Goal: Communication & Community: Answer question/provide support

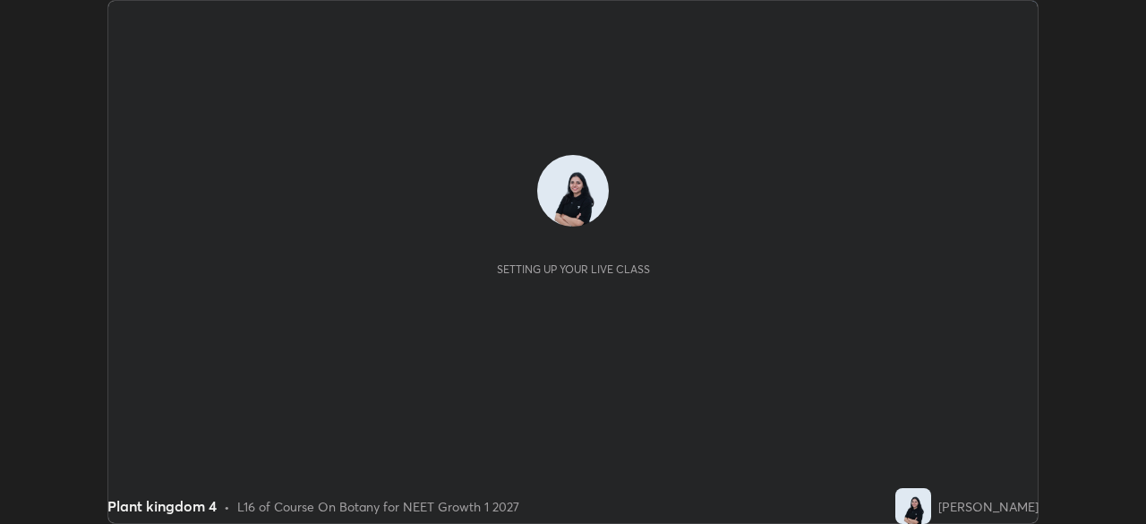
scroll to position [524, 1145]
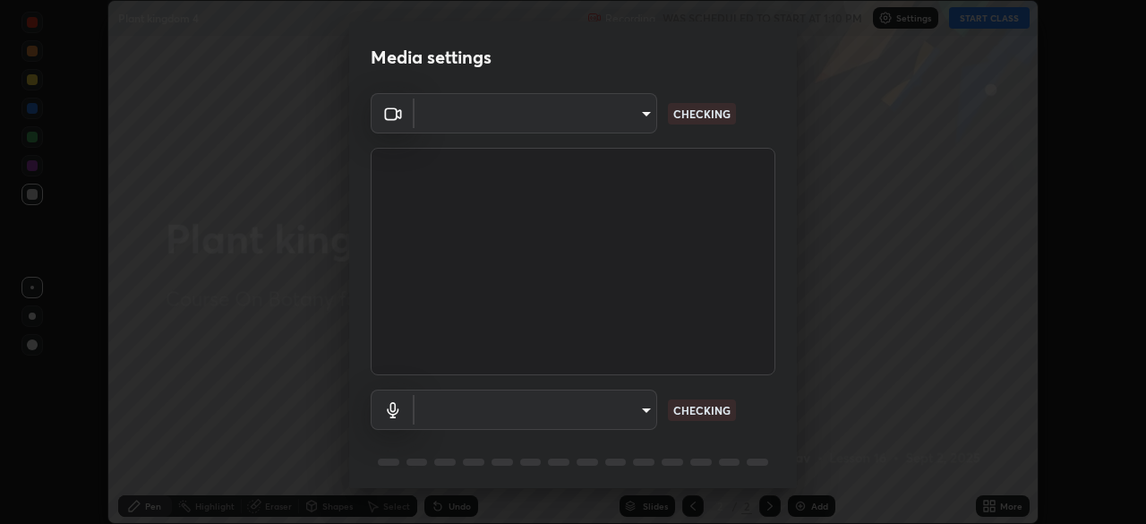
type input "8428e2be8a3e3f13974341e33778a08111258fb38798500ded61d344a6a8a77e"
type input "communications"
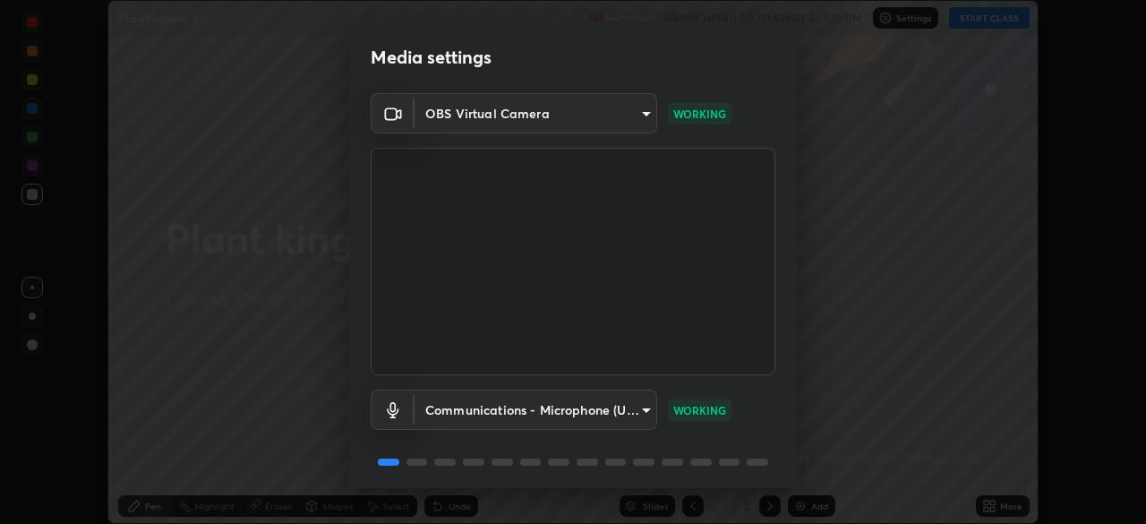
scroll to position [64, 0]
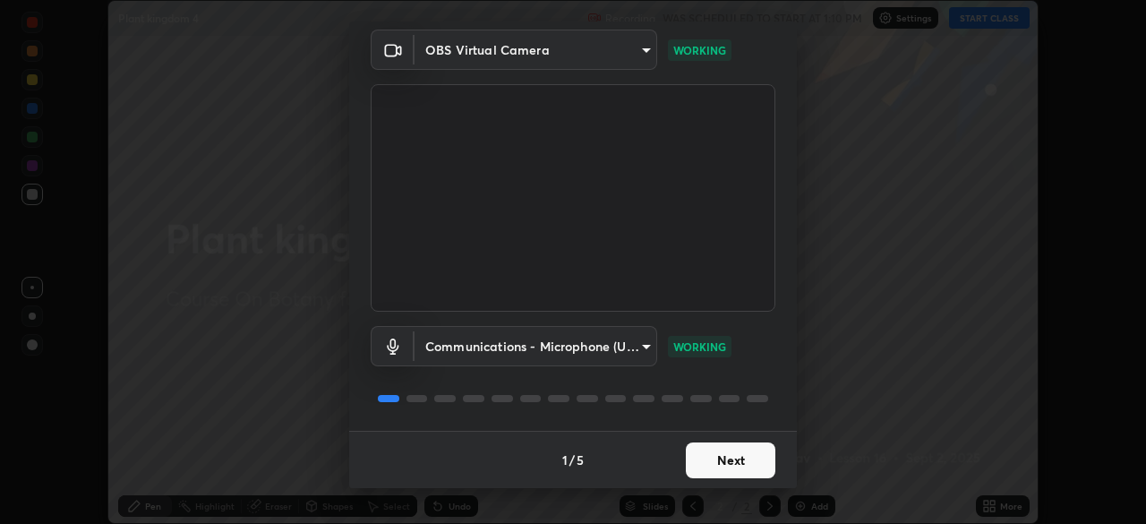
click at [736, 457] on button "Next" at bounding box center [731, 460] width 90 height 36
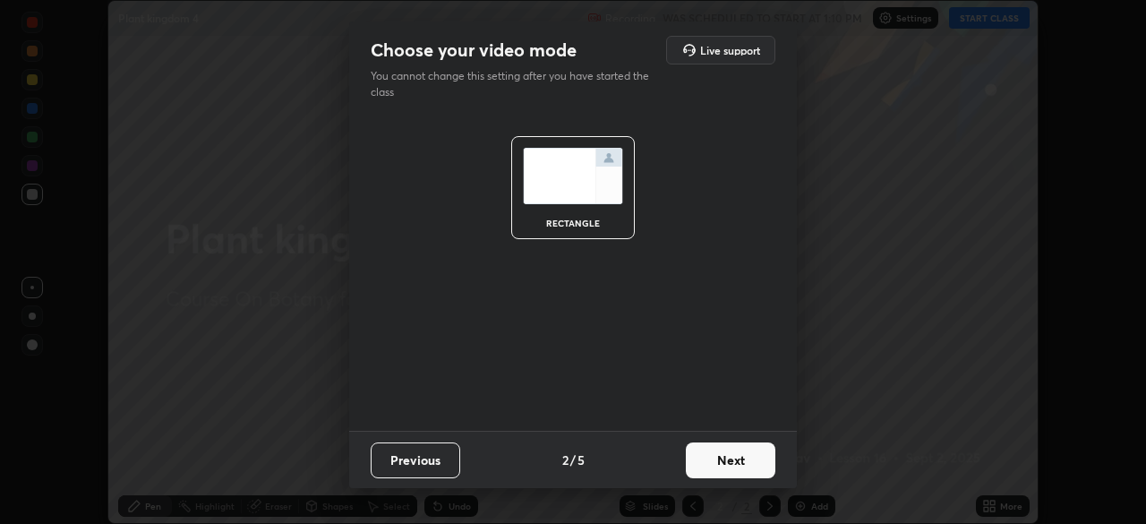
scroll to position [0, 0]
click at [739, 464] on button "Next" at bounding box center [731, 460] width 90 height 36
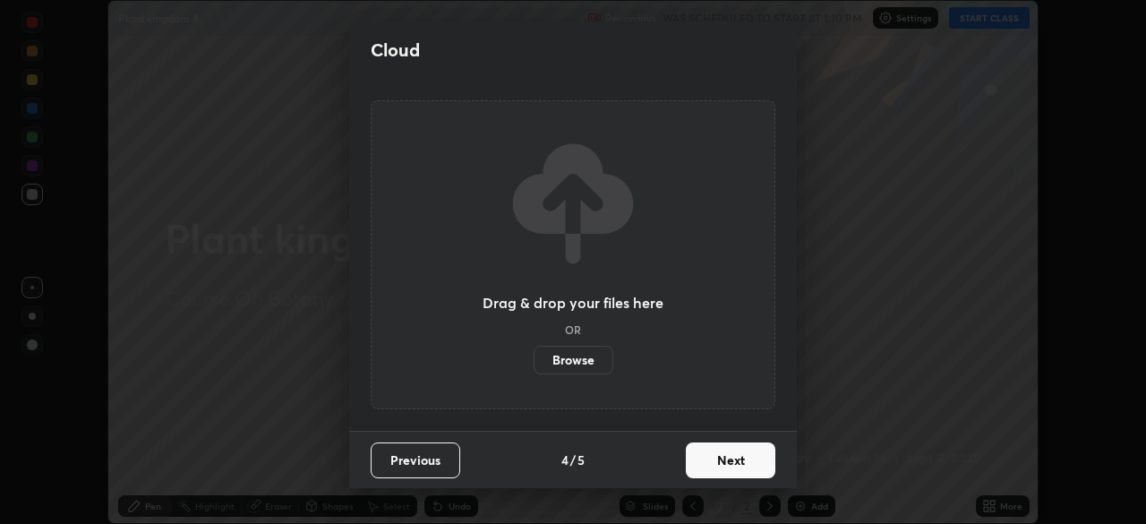
click at [740, 467] on button "Next" at bounding box center [731, 460] width 90 height 36
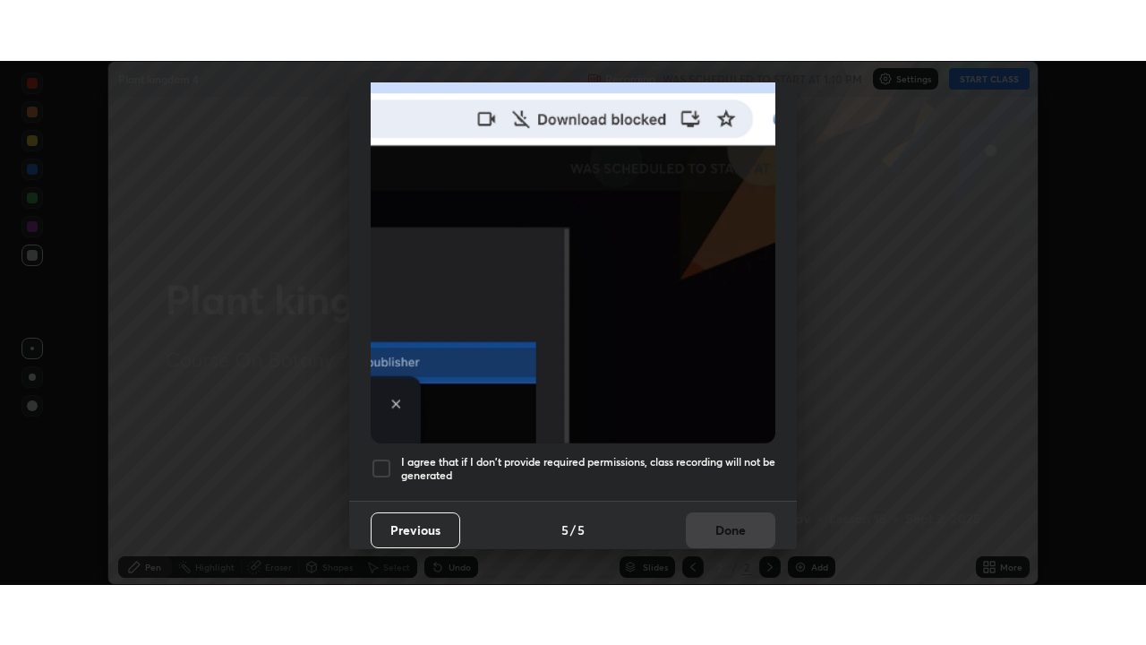
scroll to position [429, 0]
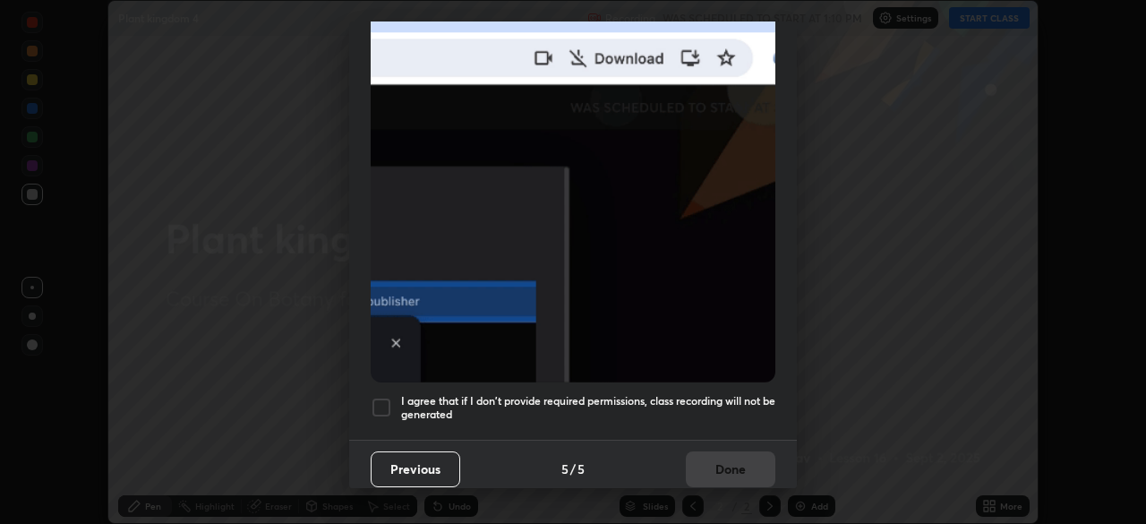
click at [387, 397] on div at bounding box center [381, 407] width 21 height 21
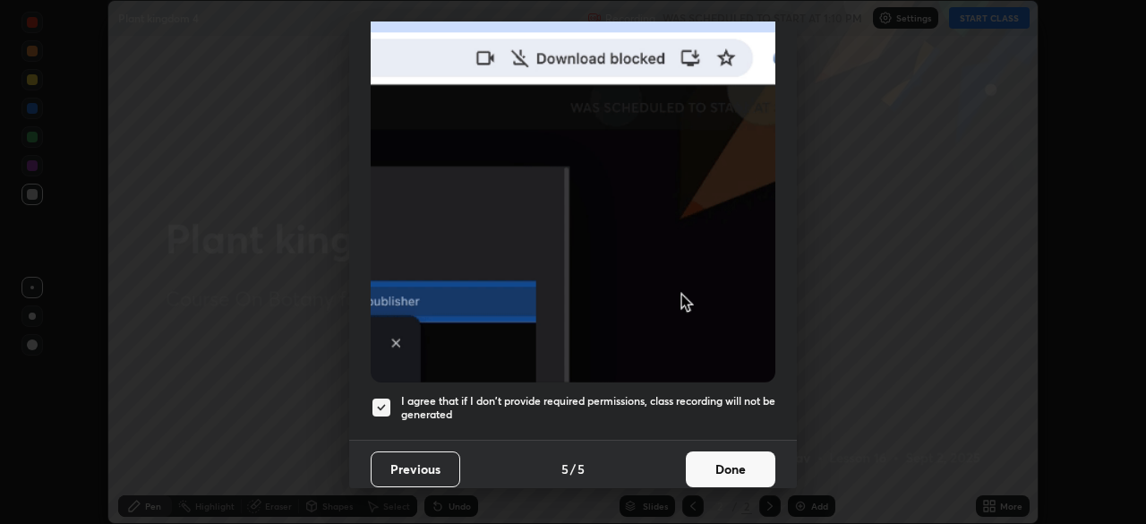
click at [748, 458] on button "Done" at bounding box center [731, 469] width 90 height 36
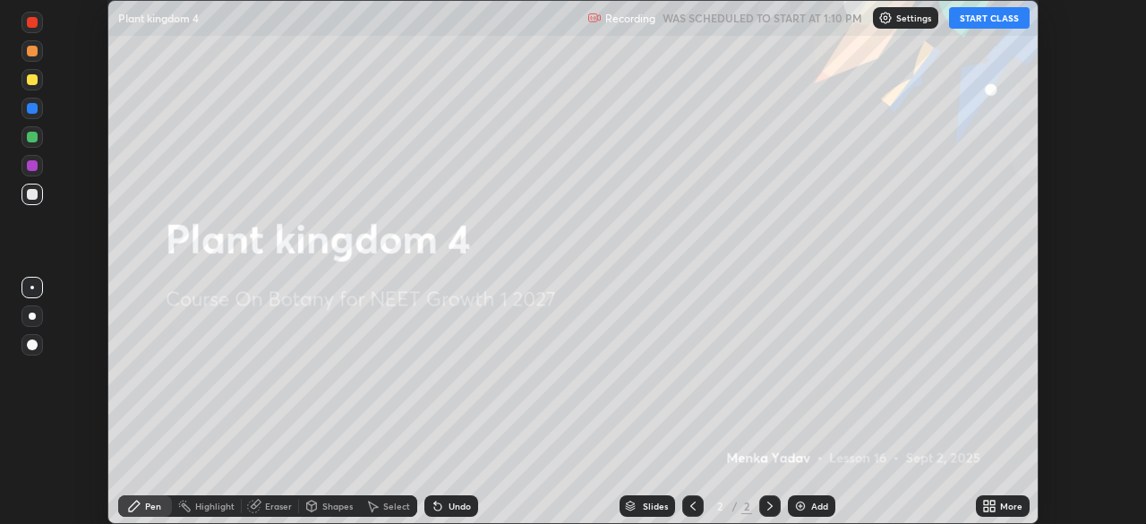
click at [1021, 21] on button "START CLASS" at bounding box center [989, 17] width 81 height 21
click at [992, 502] on icon at bounding box center [992, 502] width 4 height 4
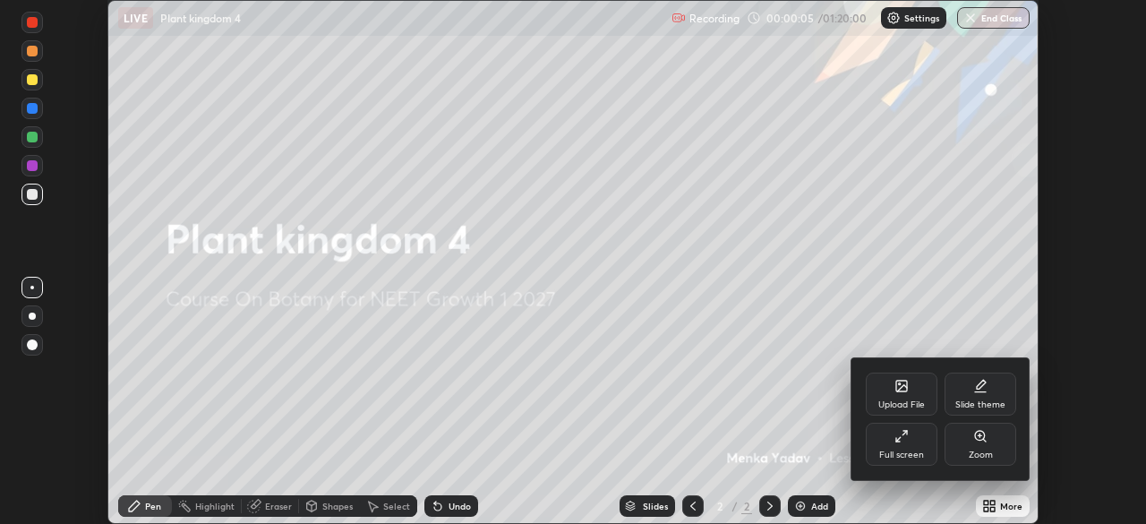
click at [909, 446] on div "Full screen" at bounding box center [902, 444] width 72 height 43
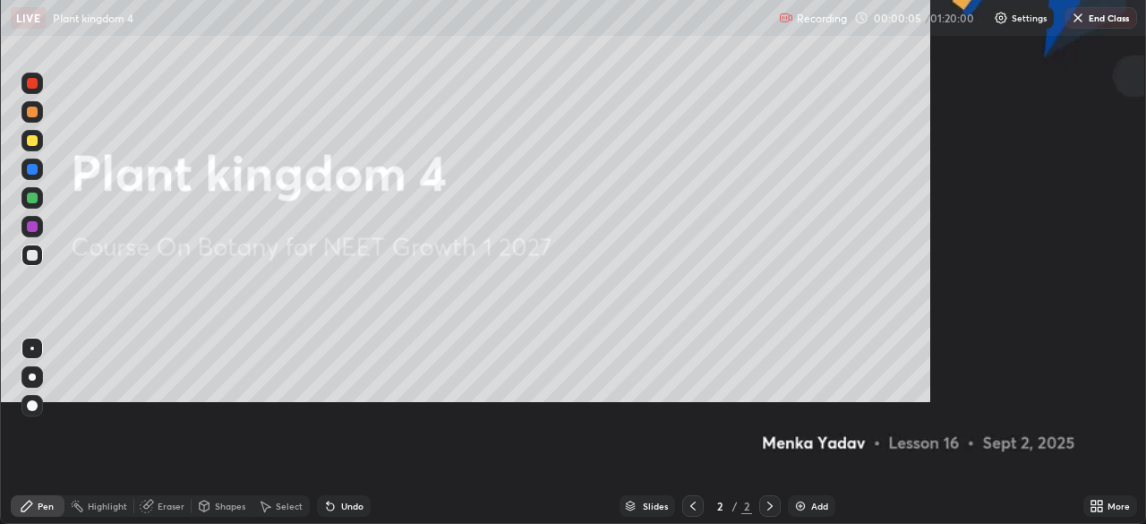
scroll to position [645, 1146]
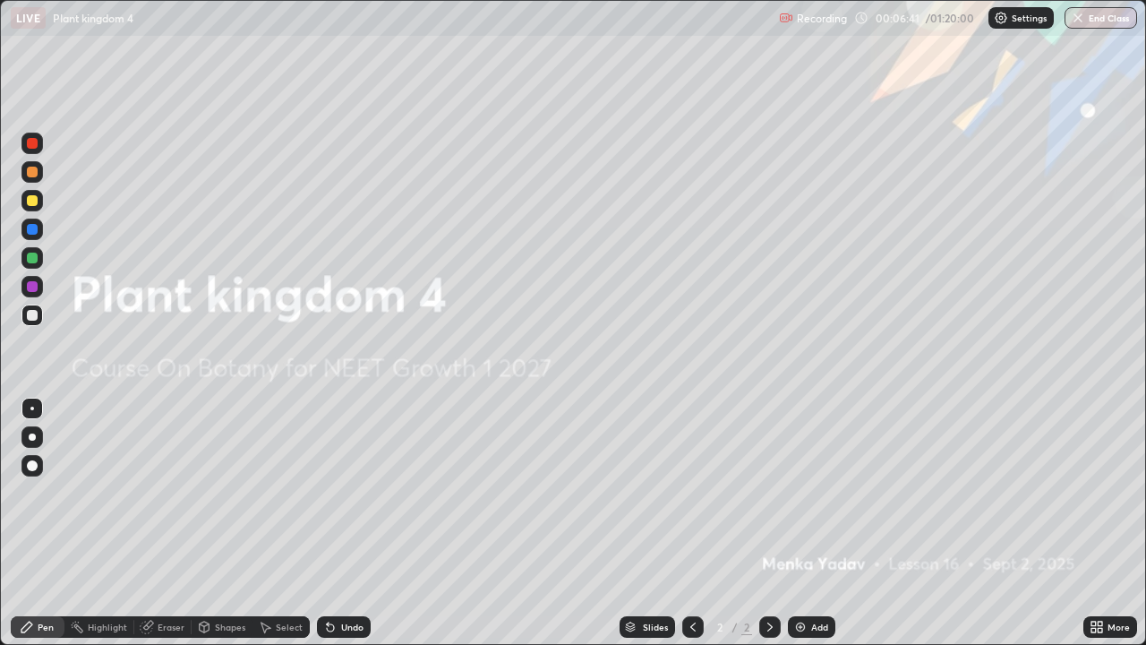
click at [824, 523] on div "Add" at bounding box center [819, 626] width 17 height 9
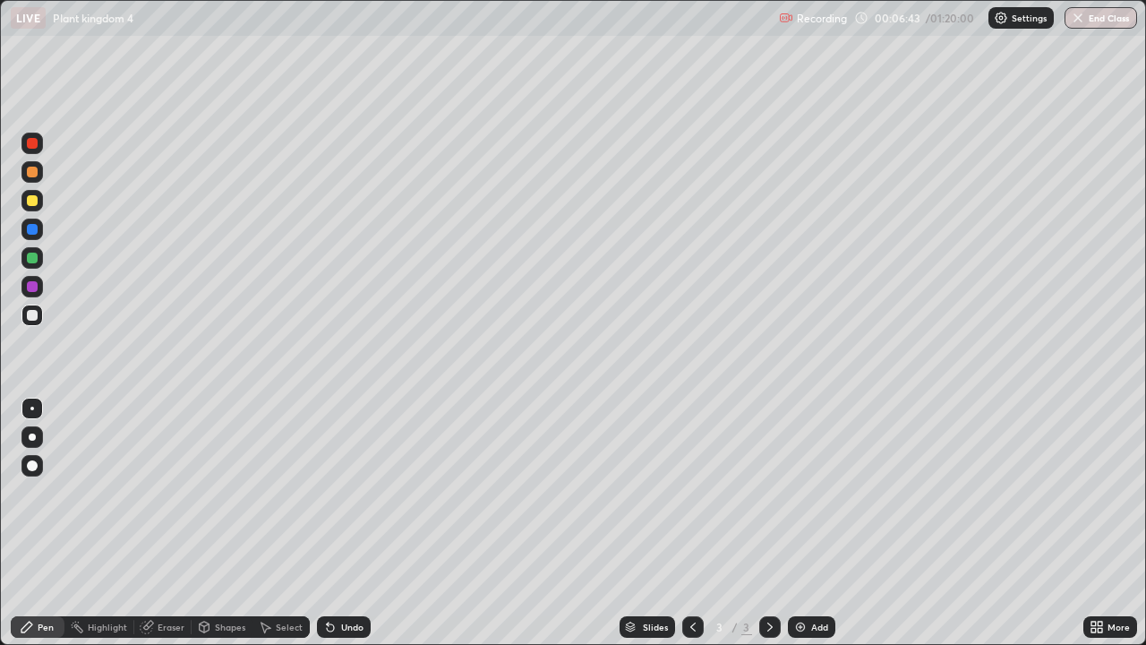
click at [30, 173] on div at bounding box center [32, 172] width 11 height 11
click at [31, 324] on div at bounding box center [31, 314] width 21 height 21
click at [41, 295] on div at bounding box center [31, 286] width 21 height 29
click at [224, 523] on div "Shapes" at bounding box center [230, 626] width 30 height 9
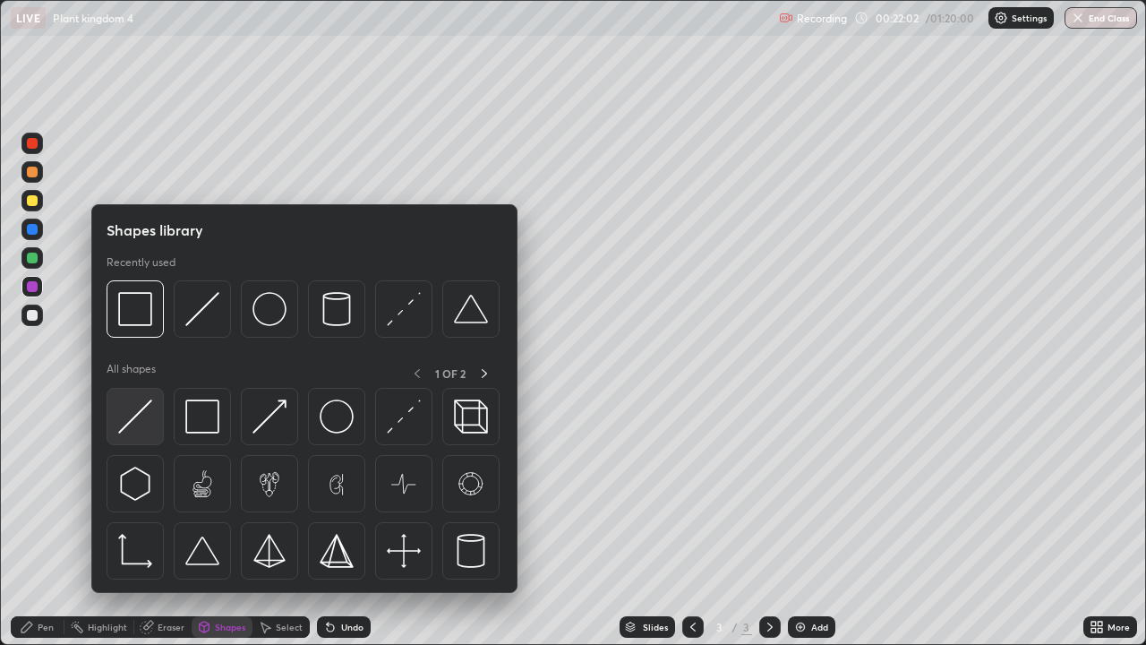
click at [140, 410] on img at bounding box center [135, 416] width 34 height 34
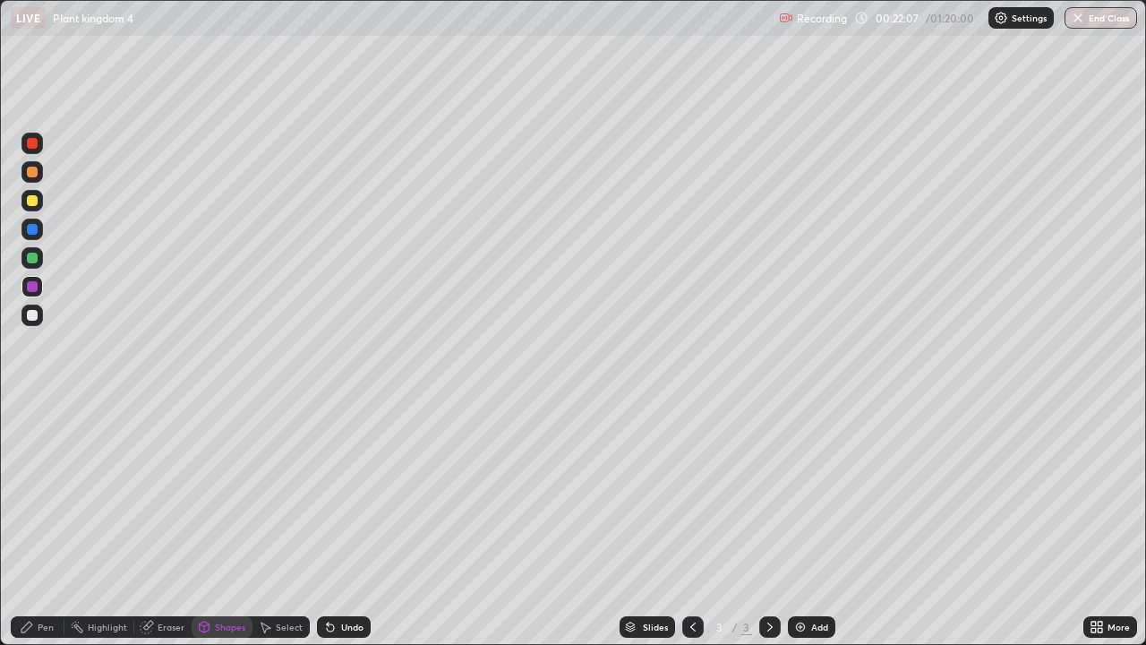
click at [36, 523] on div "Pen" at bounding box center [38, 626] width 54 height 21
click at [33, 315] on div at bounding box center [32, 315] width 11 height 11
click at [36, 259] on div at bounding box center [32, 257] width 11 height 11
click at [803, 523] on img at bounding box center [800, 626] width 14 height 14
click at [30, 143] on div at bounding box center [32, 143] width 11 height 11
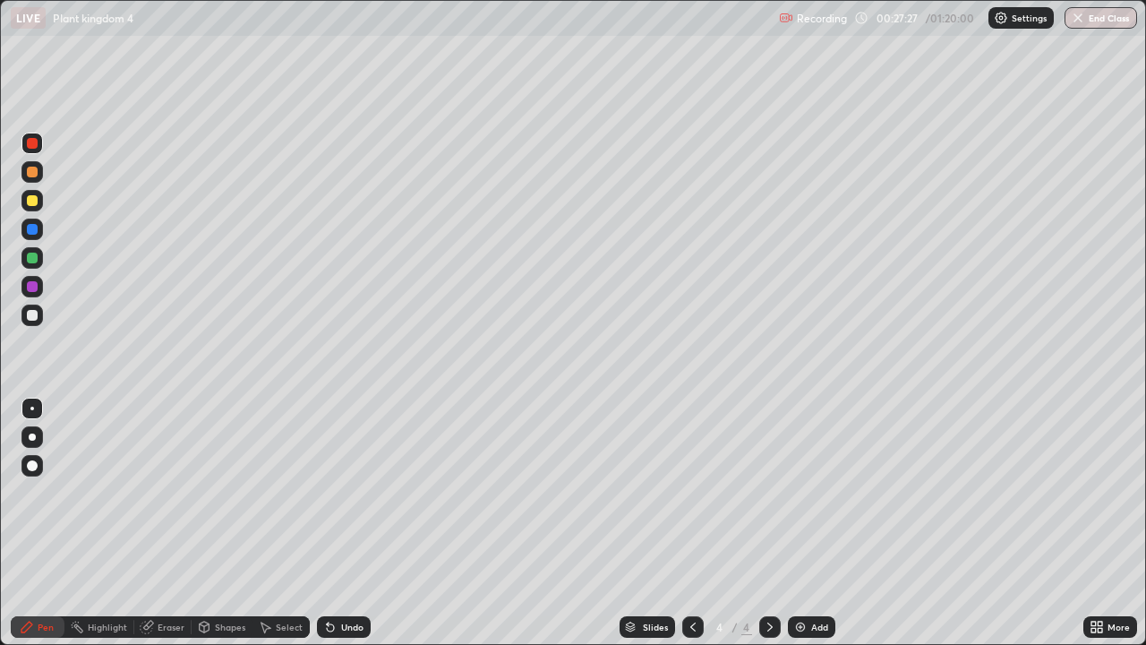
click at [34, 175] on div at bounding box center [32, 172] width 11 height 11
click at [29, 209] on div at bounding box center [31, 200] width 21 height 21
click at [30, 258] on div at bounding box center [32, 257] width 11 height 11
click at [27, 174] on div at bounding box center [32, 172] width 11 height 11
click at [29, 144] on div at bounding box center [32, 143] width 11 height 11
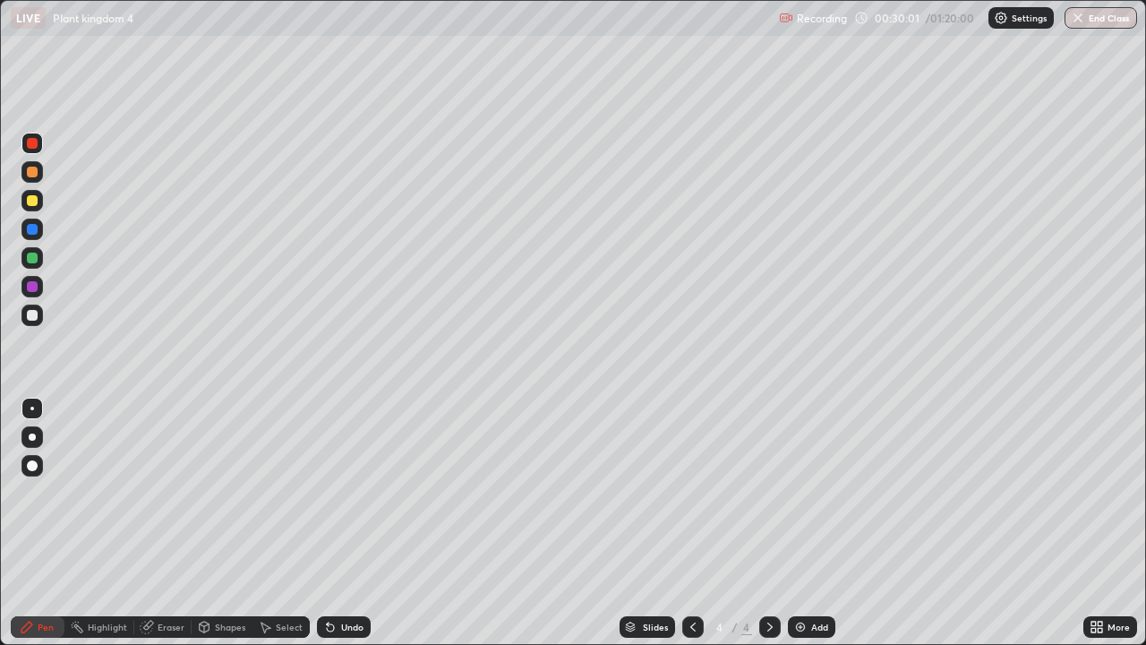
click at [30, 202] on div at bounding box center [32, 200] width 11 height 11
click at [33, 260] on div at bounding box center [32, 257] width 11 height 11
click at [23, 316] on div at bounding box center [31, 314] width 21 height 21
click at [341, 523] on div "Undo" at bounding box center [352, 626] width 22 height 9
click at [342, 523] on div "Undo" at bounding box center [352, 626] width 22 height 9
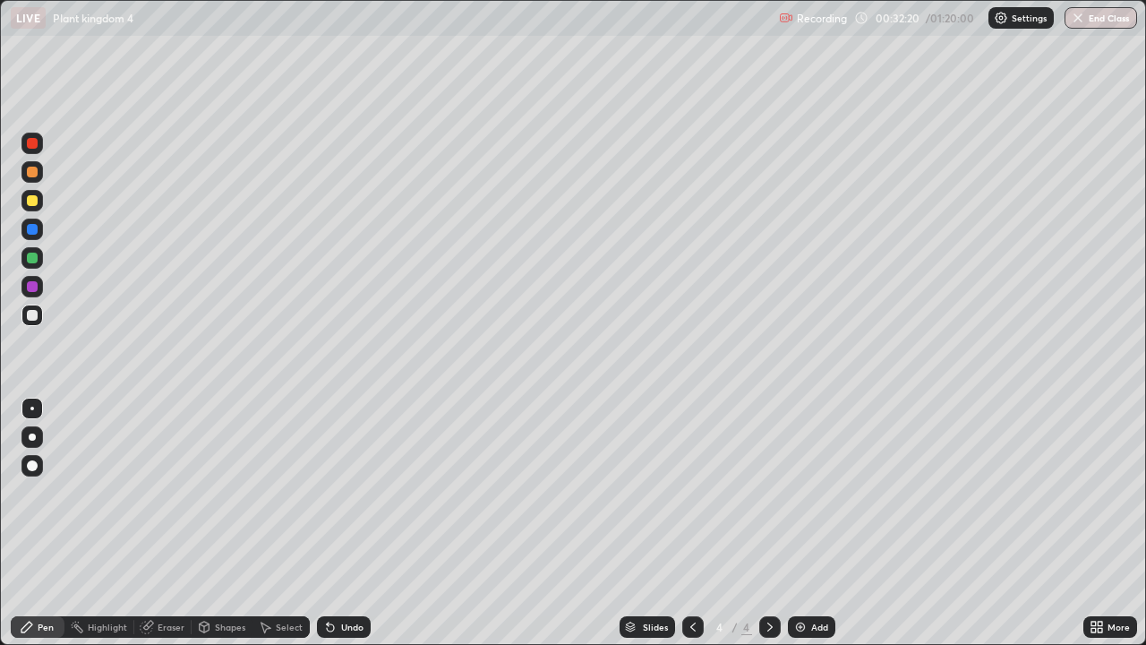
click at [30, 173] on div at bounding box center [32, 172] width 11 height 11
click at [346, 523] on div "Undo" at bounding box center [352, 626] width 22 height 9
click at [327, 523] on icon at bounding box center [328, 623] width 2 height 2
click at [30, 144] on div at bounding box center [32, 143] width 11 height 11
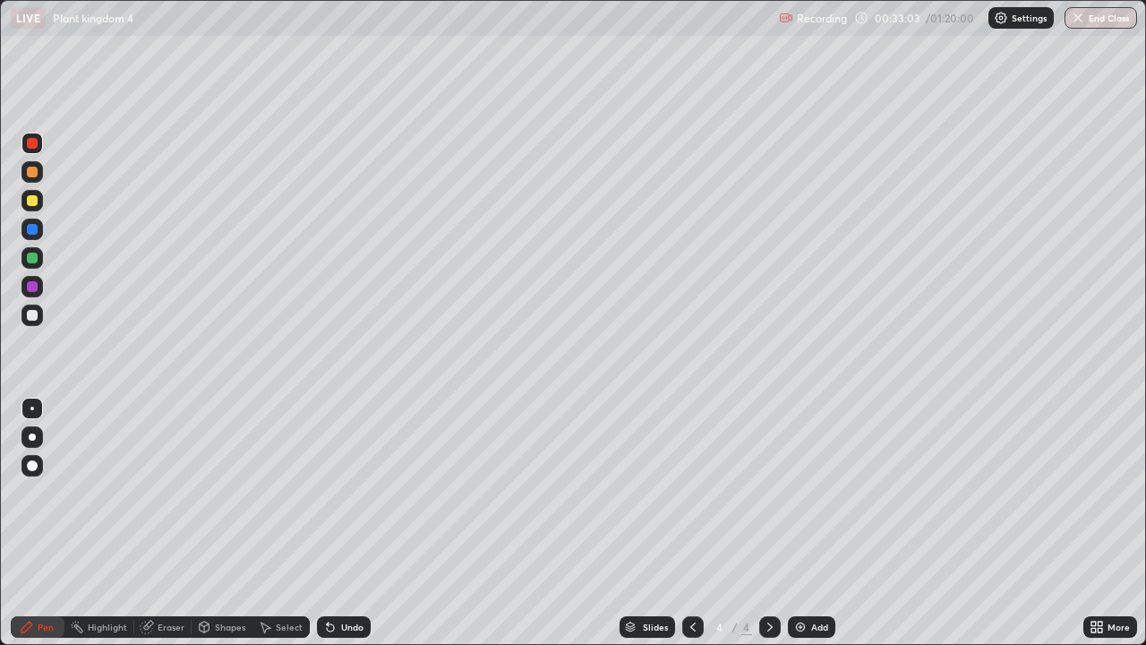
click at [342, 523] on div "Undo" at bounding box center [352, 626] width 22 height 9
click at [346, 523] on div "Undo" at bounding box center [352, 626] width 22 height 9
click at [350, 523] on div "Undo" at bounding box center [352, 626] width 22 height 9
click at [343, 523] on div "Undo" at bounding box center [344, 626] width 54 height 21
click at [32, 253] on div at bounding box center [32, 257] width 11 height 11
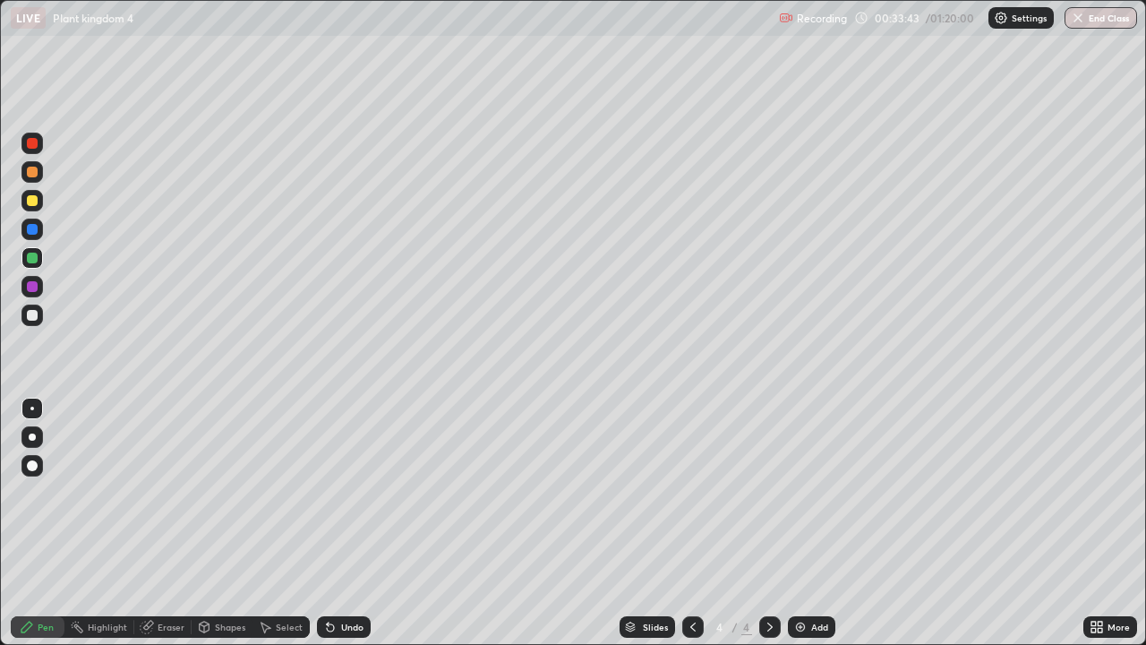
click at [31, 312] on div at bounding box center [32, 315] width 11 height 11
click at [345, 523] on div "Undo" at bounding box center [352, 626] width 22 height 9
click at [346, 523] on div "Undo" at bounding box center [352, 626] width 22 height 9
click at [347, 523] on div "Undo" at bounding box center [352, 626] width 22 height 9
click at [33, 227] on div at bounding box center [32, 229] width 11 height 11
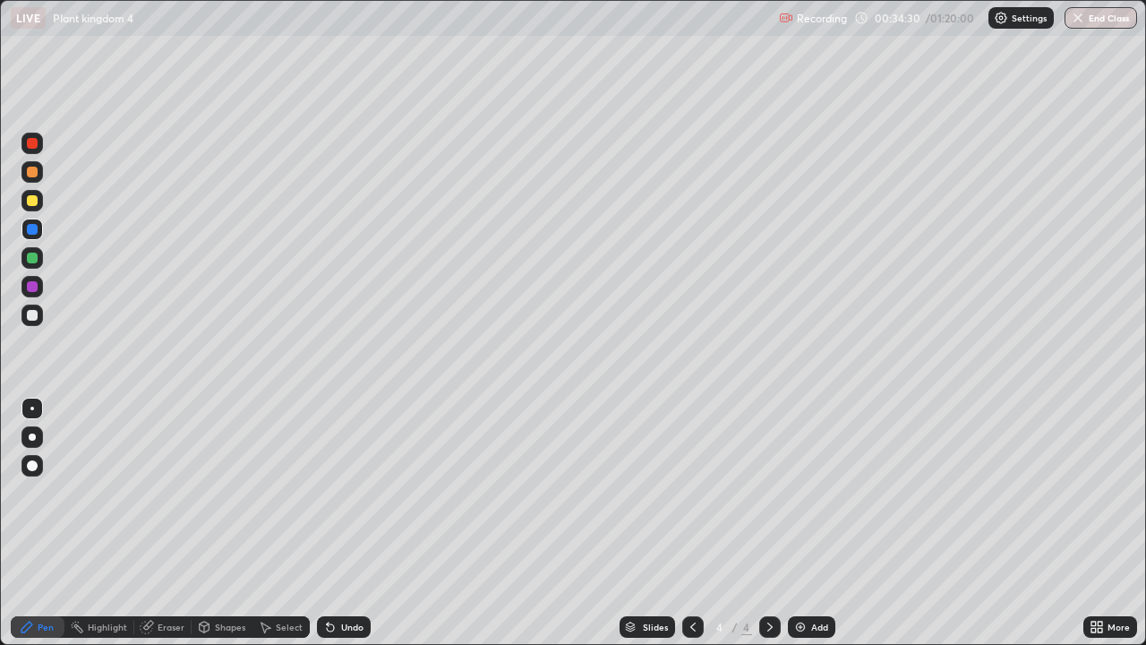
click at [31, 197] on div at bounding box center [32, 200] width 11 height 11
click at [28, 252] on div at bounding box center [31, 257] width 21 height 21
click at [30, 289] on div at bounding box center [32, 286] width 11 height 11
click at [348, 523] on div "Undo" at bounding box center [352, 626] width 22 height 9
click at [346, 523] on div "Undo" at bounding box center [352, 626] width 22 height 9
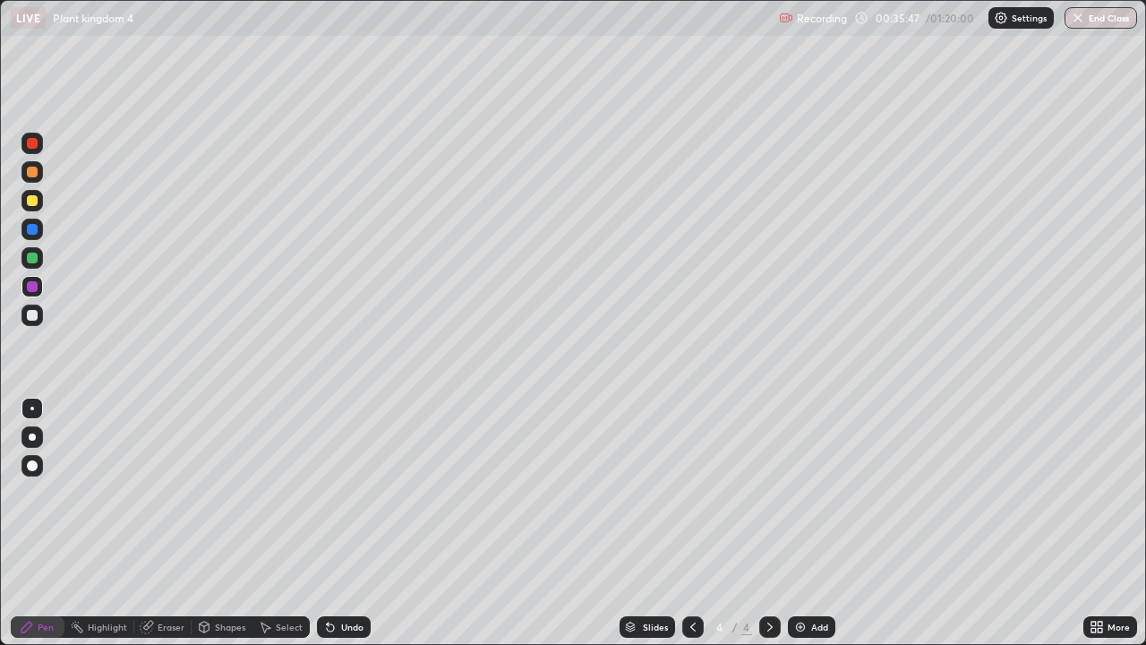
click at [346, 523] on div "Undo" at bounding box center [352, 626] width 22 height 9
click at [345, 523] on div "Undo" at bounding box center [352, 626] width 22 height 9
click at [346, 523] on div "Undo" at bounding box center [352, 626] width 22 height 9
click at [30, 315] on div at bounding box center [32, 315] width 11 height 11
click at [1090, 523] on div "More" at bounding box center [1110, 627] width 54 height 36
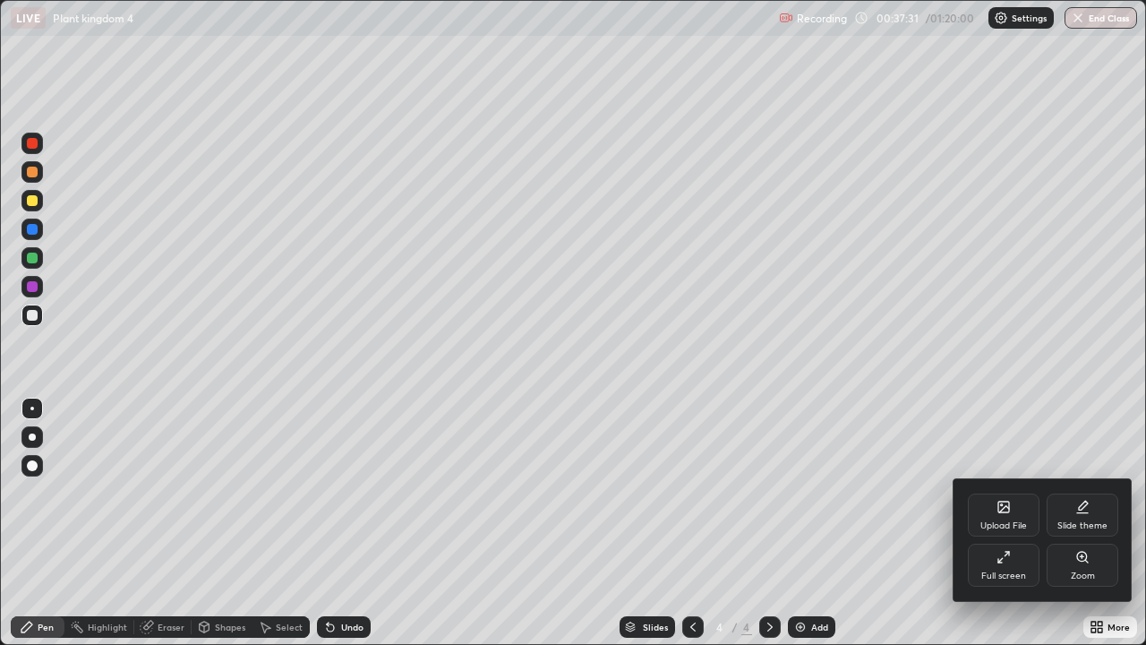
click at [1094, 523] on div at bounding box center [573, 322] width 1146 height 645
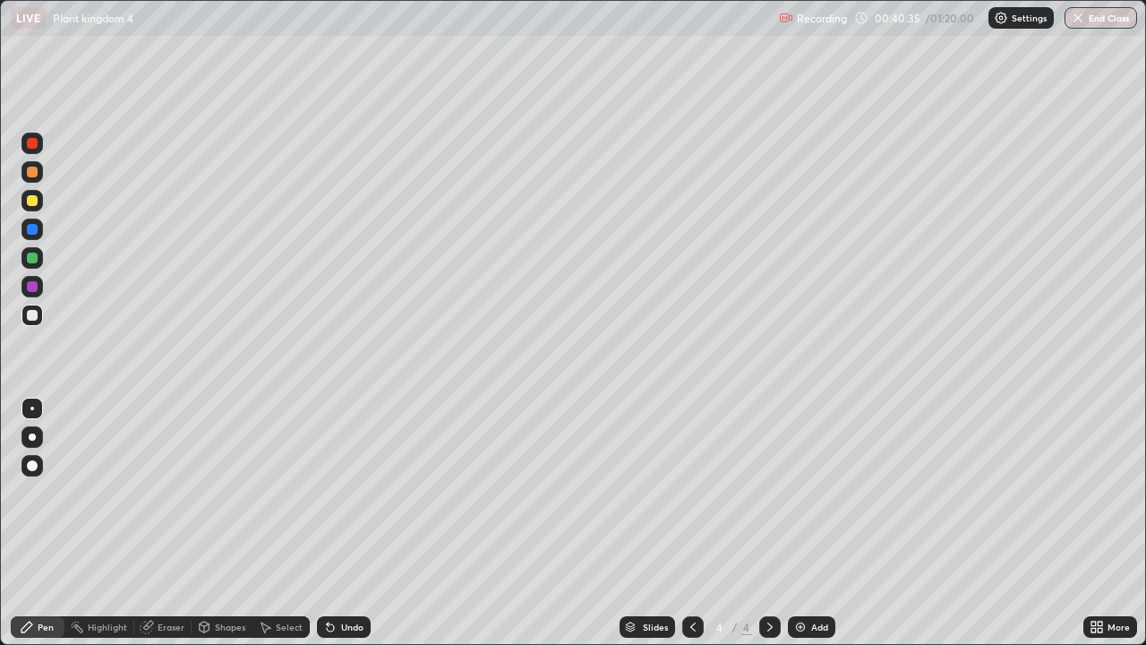
click at [478, 523] on div "Slides 4 / 4 Add" at bounding box center [727, 627] width 713 height 36
click at [343, 523] on div "Undo" at bounding box center [340, 627] width 61 height 36
click at [444, 523] on div "Slides 4 / 4 Add" at bounding box center [727, 627] width 713 height 36
click at [468, 523] on div "Slides 4 / 4 Add" at bounding box center [727, 627] width 713 height 36
click at [472, 523] on div "Slides 4 / 4 Add" at bounding box center [727, 627] width 713 height 36
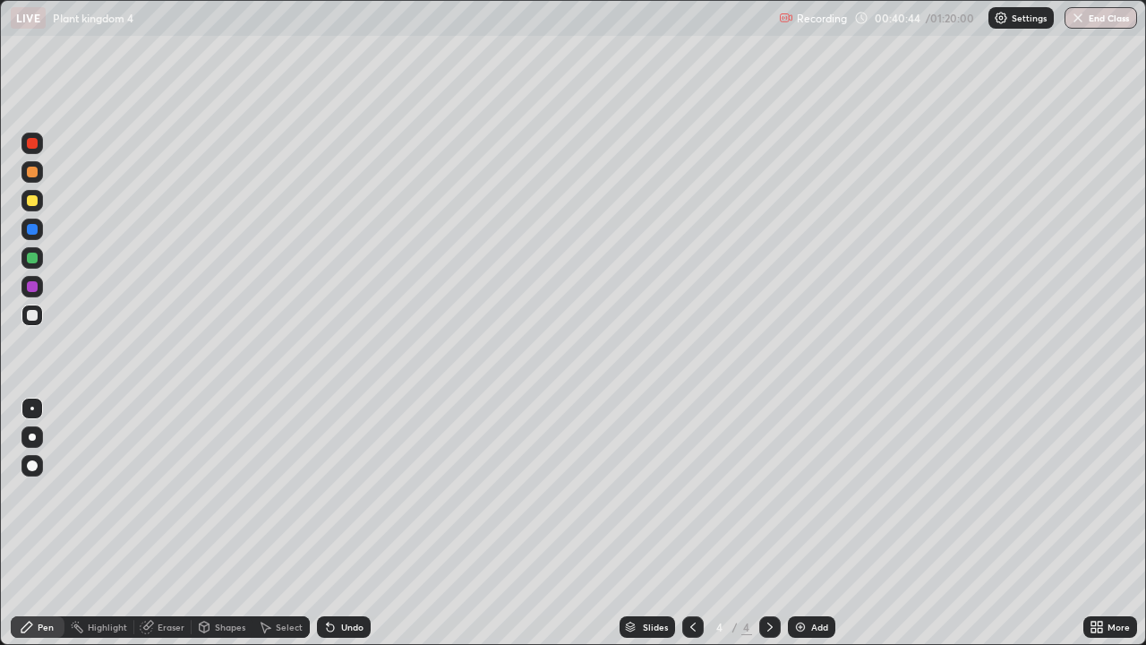
click at [468, 523] on div "Slides 4 / 4 Add" at bounding box center [727, 627] width 713 height 36
click at [465, 523] on div "Slides 4 / 4 Add" at bounding box center [727, 627] width 713 height 36
click at [799, 523] on img at bounding box center [800, 626] width 14 height 14
click at [34, 171] on div at bounding box center [32, 172] width 11 height 11
click at [35, 145] on div at bounding box center [32, 143] width 11 height 11
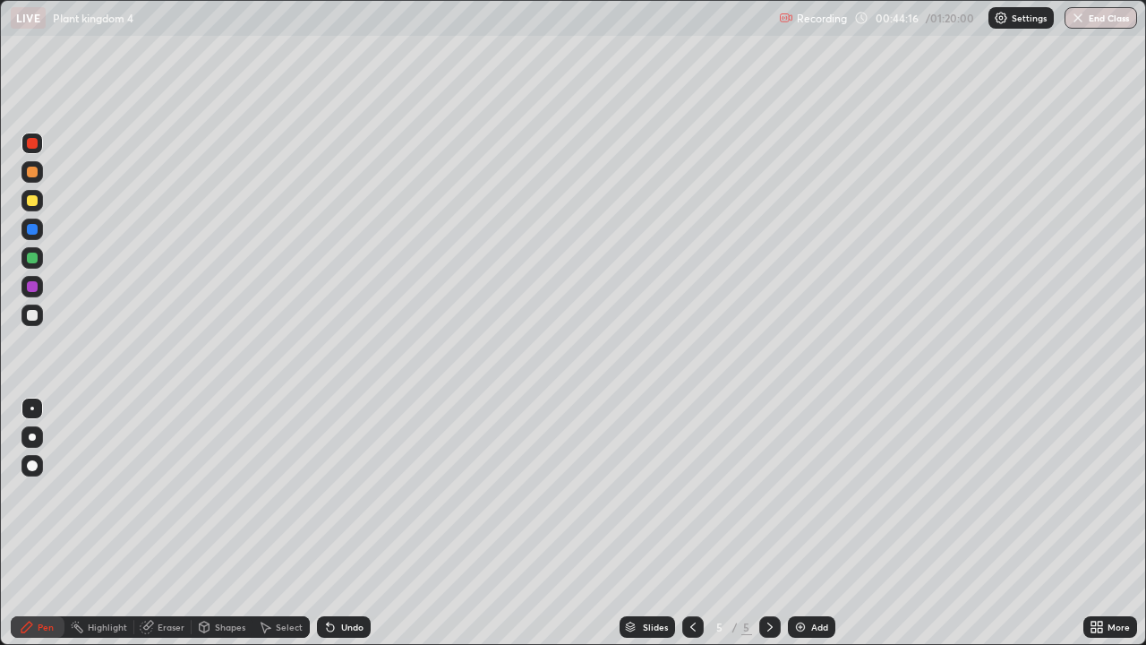
click at [341, 523] on div "Undo" at bounding box center [352, 626] width 22 height 9
click at [25, 202] on div at bounding box center [31, 200] width 21 height 21
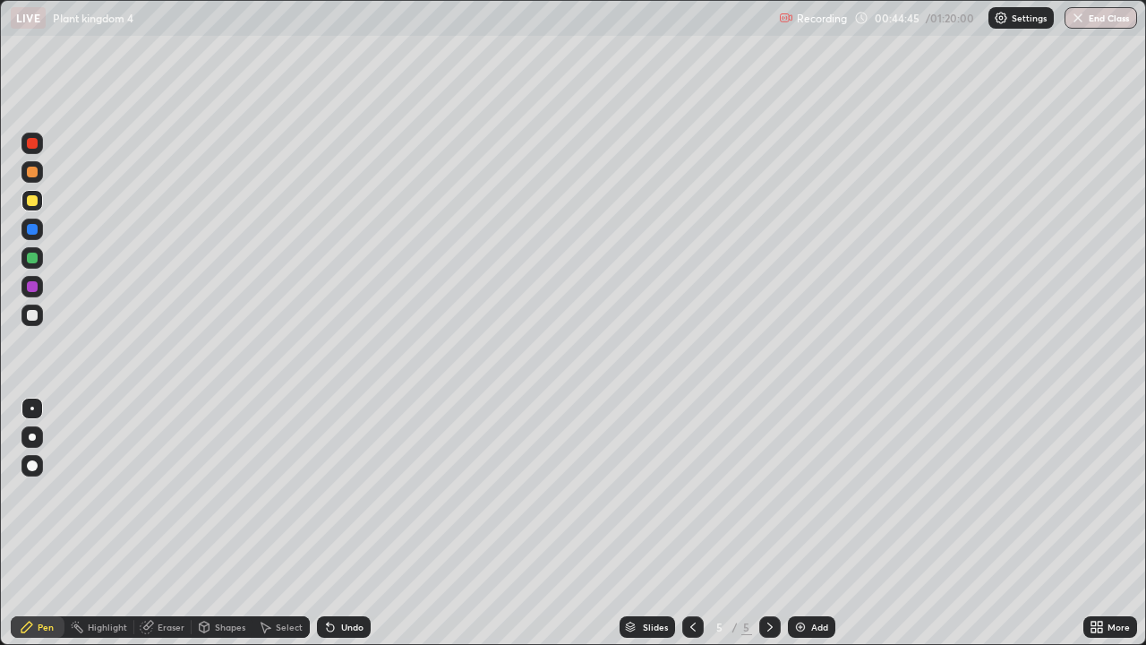
click at [685, 523] on div at bounding box center [692, 626] width 21 height 21
click at [768, 523] on icon at bounding box center [770, 626] width 14 height 14
click at [25, 132] on div at bounding box center [31, 143] width 21 height 29
click at [30, 171] on div at bounding box center [32, 172] width 11 height 11
click at [30, 313] on div at bounding box center [32, 315] width 11 height 11
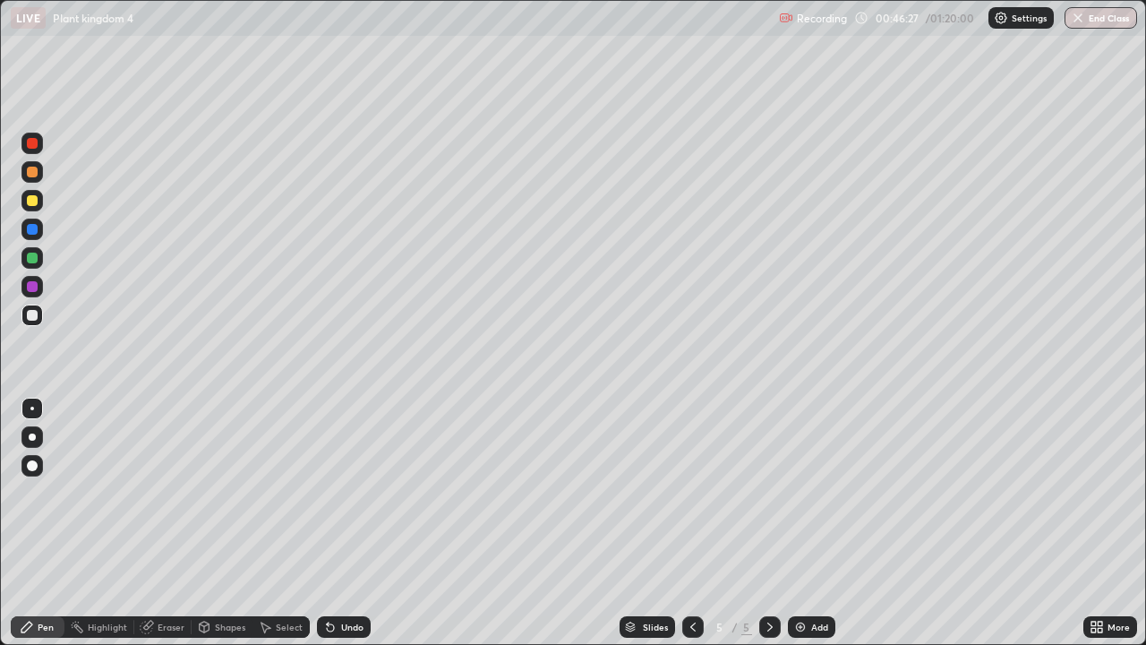
click at [22, 287] on div at bounding box center [31, 286] width 21 height 21
click at [341, 523] on div "Undo" at bounding box center [352, 626] width 22 height 9
click at [342, 523] on div "Undo" at bounding box center [352, 626] width 22 height 9
click at [34, 318] on div at bounding box center [32, 315] width 11 height 11
click at [30, 261] on div at bounding box center [32, 257] width 11 height 11
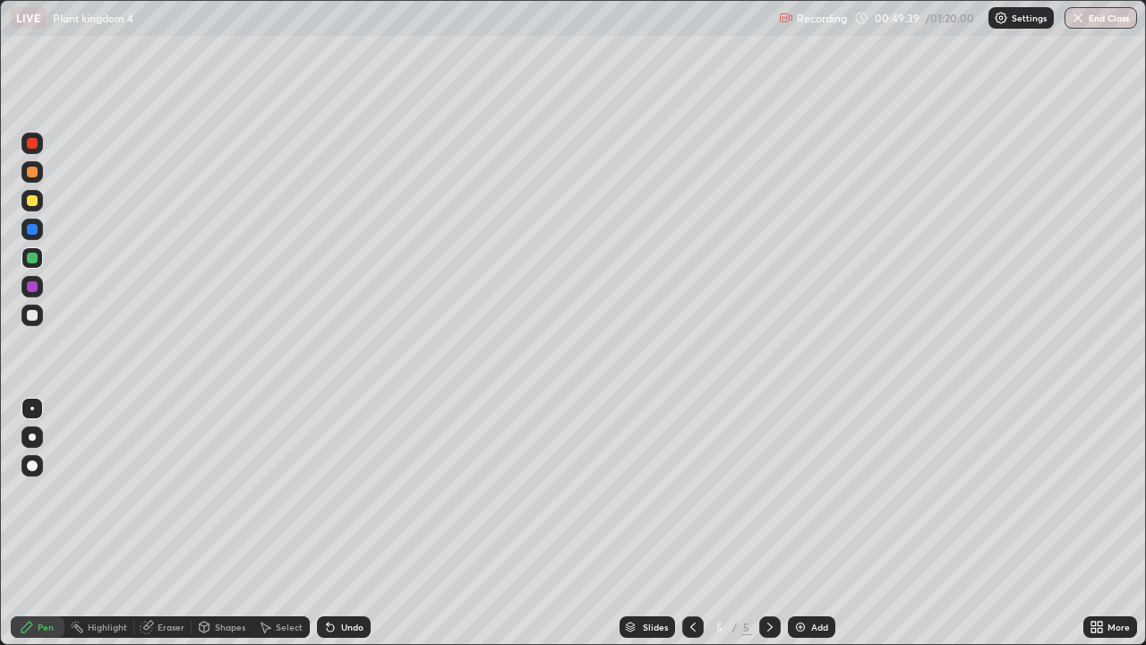
click at [31, 287] on div at bounding box center [32, 286] width 11 height 11
click at [32, 318] on div at bounding box center [32, 315] width 11 height 11
click at [33, 262] on div at bounding box center [32, 257] width 11 height 11
click at [341, 523] on div "Undo" at bounding box center [344, 626] width 54 height 21
click at [346, 523] on div "Undo" at bounding box center [352, 626] width 22 height 9
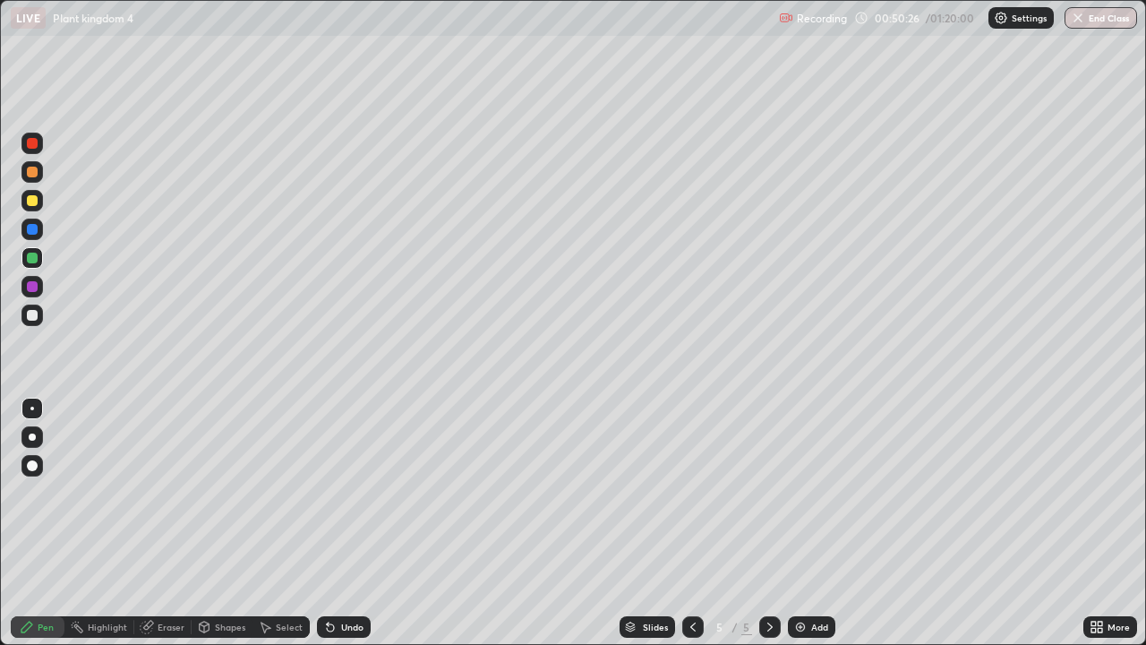
click at [351, 523] on div "Undo" at bounding box center [352, 626] width 22 height 9
click at [952, 523] on div "Slides 5 / 5 Add" at bounding box center [727, 627] width 713 height 36
click at [163, 523] on div "Eraser" at bounding box center [171, 626] width 27 height 9
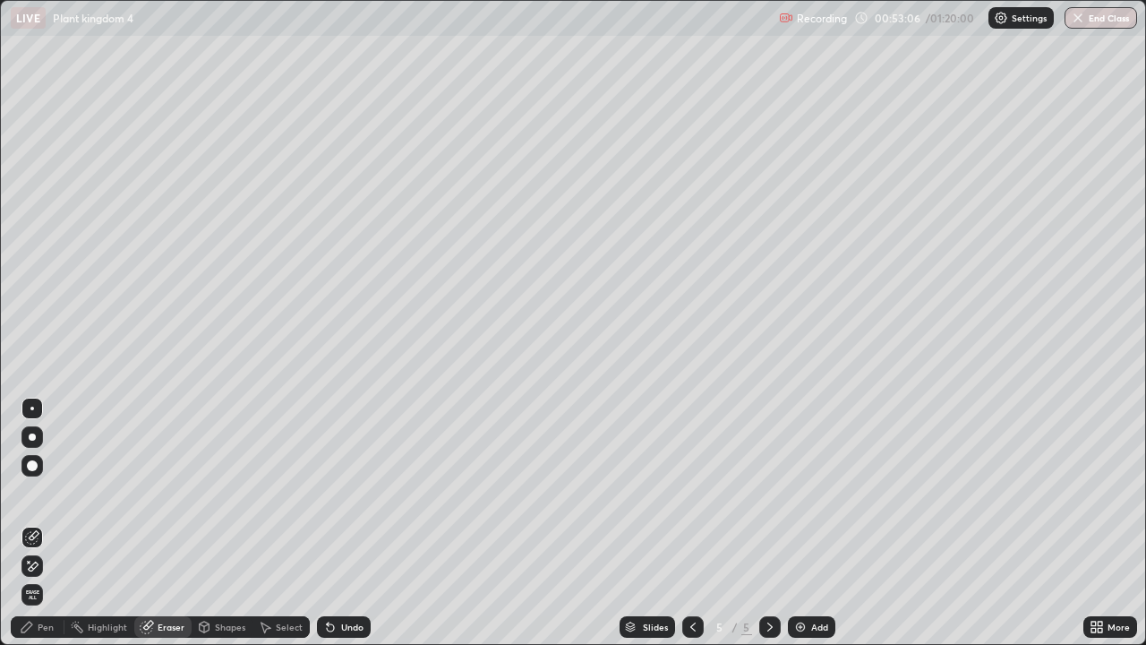
click at [39, 523] on div "Pen" at bounding box center [38, 626] width 54 height 21
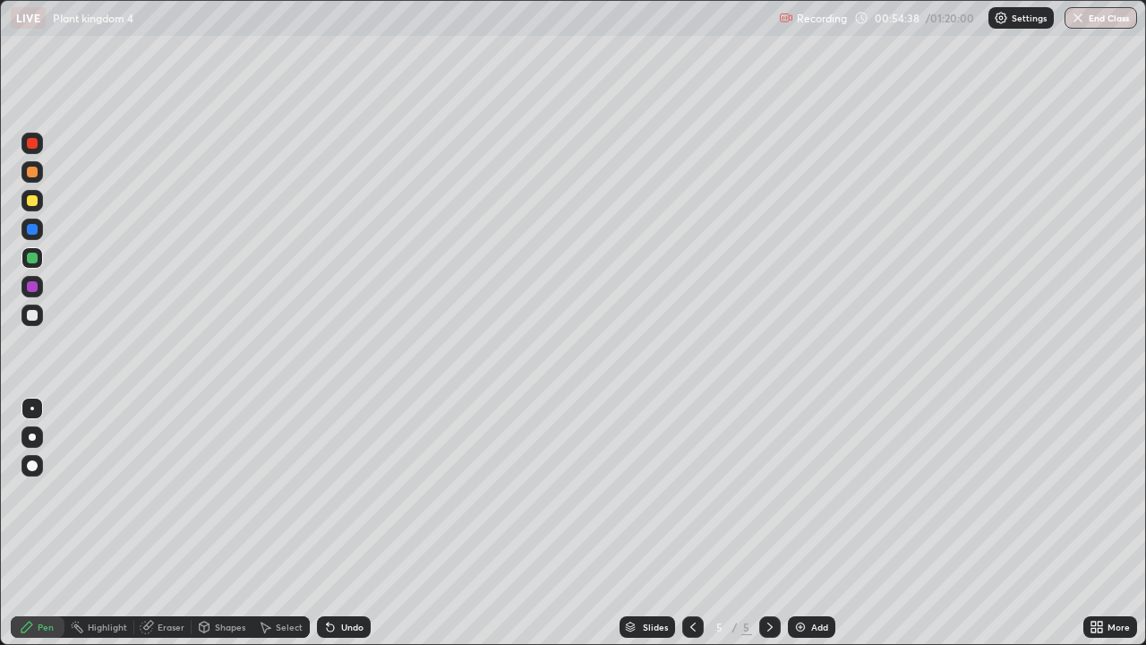
click at [30, 227] on div at bounding box center [32, 229] width 11 height 11
click at [797, 523] on img at bounding box center [800, 626] width 14 height 14
click at [35, 141] on div at bounding box center [32, 143] width 11 height 11
click at [32, 173] on div at bounding box center [32, 172] width 11 height 11
click at [36, 203] on div at bounding box center [32, 200] width 11 height 11
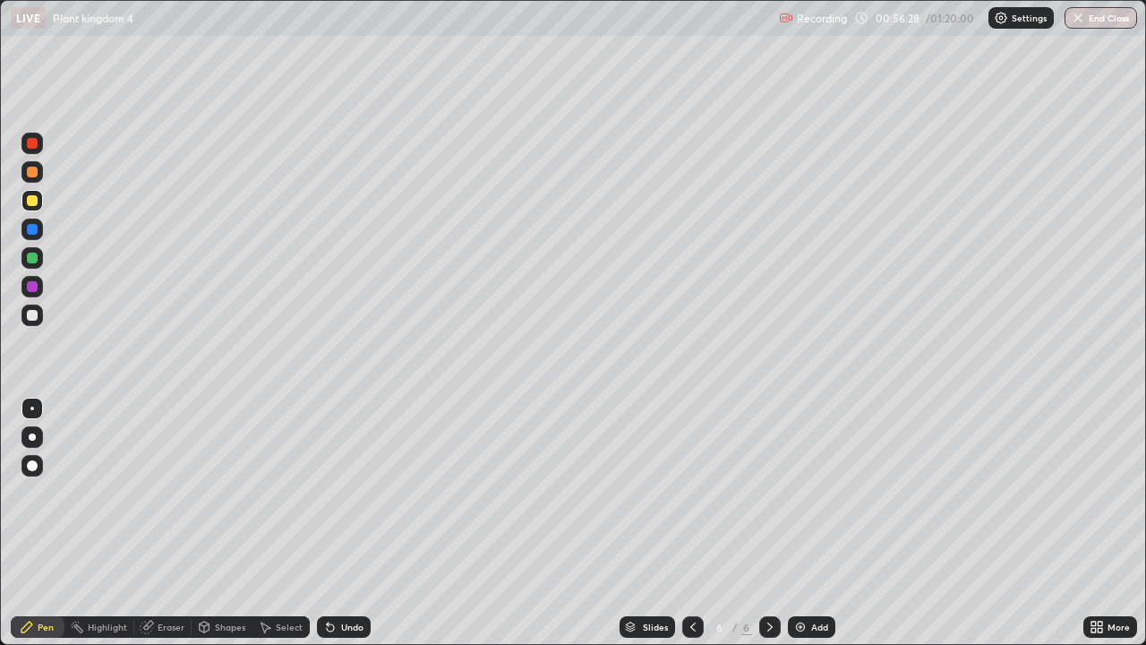
click at [27, 260] on div at bounding box center [32, 257] width 11 height 11
click at [25, 193] on div at bounding box center [31, 200] width 21 height 21
click at [32, 256] on div at bounding box center [32, 257] width 11 height 11
click at [30, 315] on div at bounding box center [32, 315] width 11 height 11
click at [37, 200] on div at bounding box center [32, 200] width 11 height 11
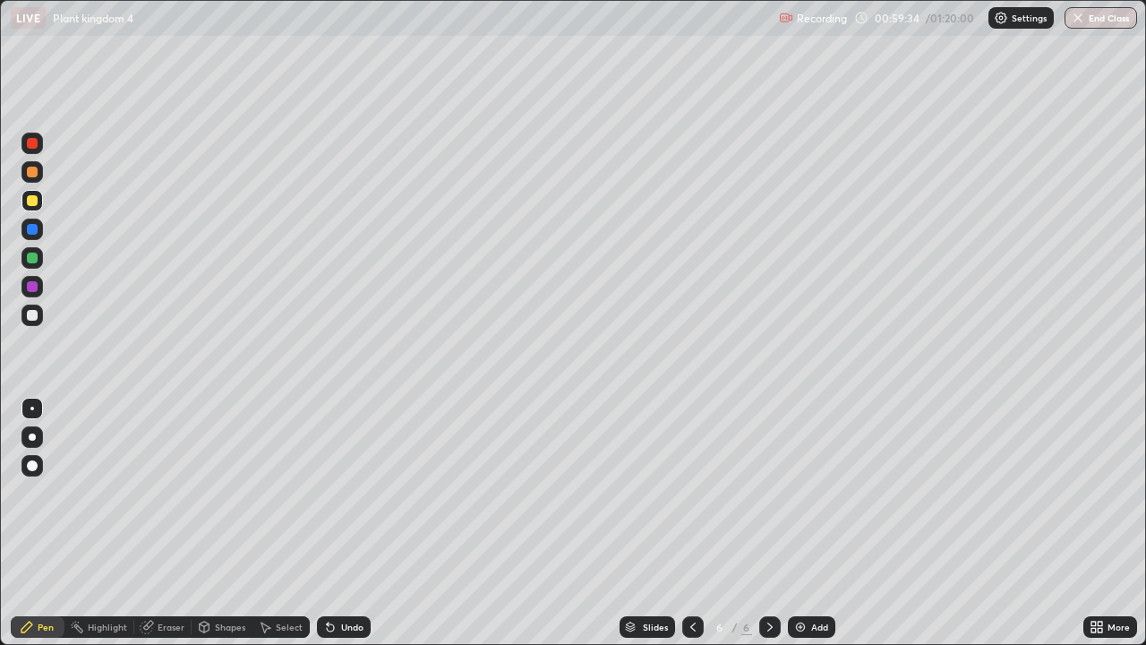
click at [33, 318] on div at bounding box center [32, 315] width 11 height 11
click at [33, 286] on div at bounding box center [32, 286] width 11 height 11
click at [800, 523] on img at bounding box center [800, 626] width 14 height 14
click at [691, 523] on icon at bounding box center [693, 626] width 14 height 14
click at [805, 523] on img at bounding box center [800, 626] width 14 height 14
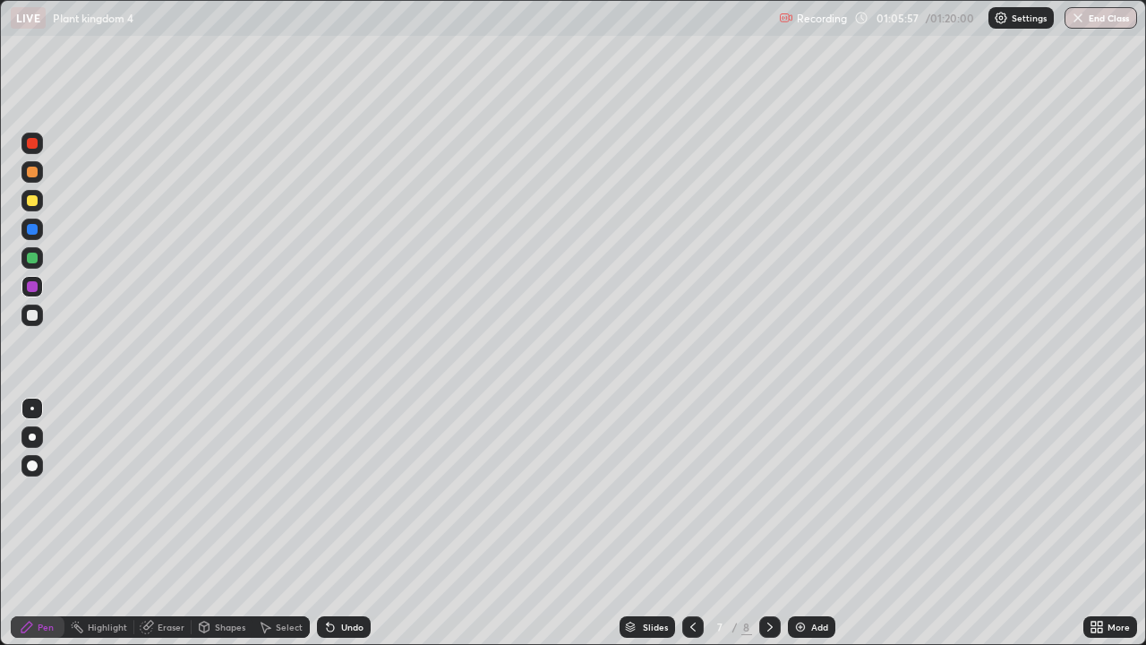
click at [35, 175] on div at bounding box center [32, 172] width 11 height 11
click at [32, 192] on div at bounding box center [31, 200] width 21 height 21
click at [35, 168] on div at bounding box center [32, 172] width 11 height 11
click at [33, 224] on div at bounding box center [32, 229] width 11 height 11
click at [30, 312] on div at bounding box center [32, 315] width 11 height 11
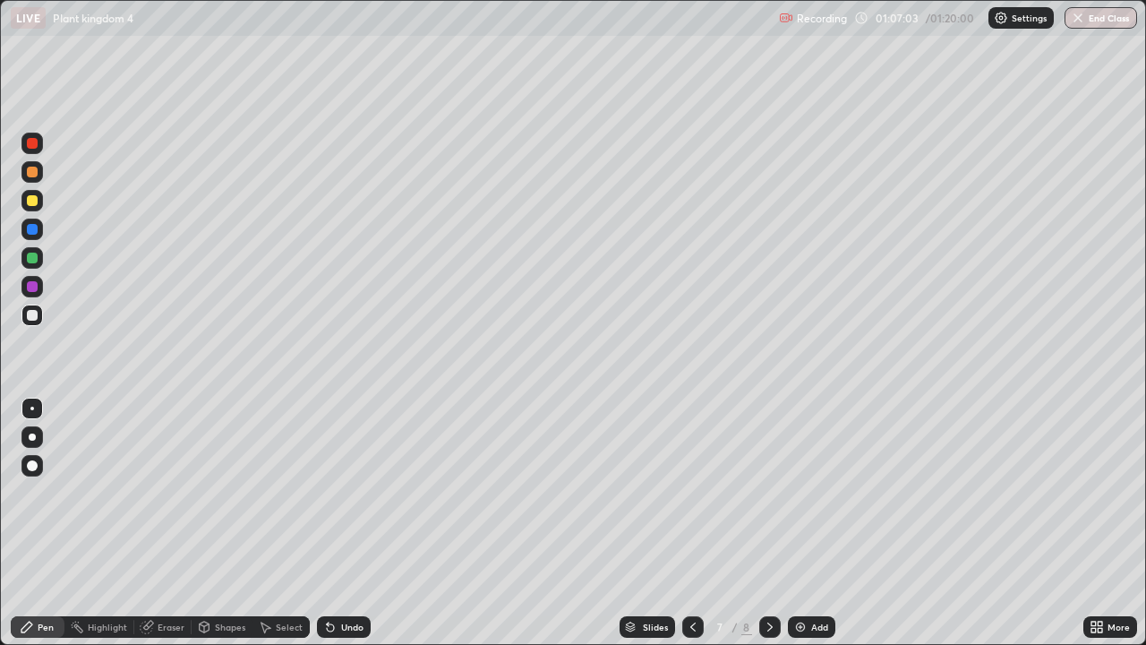
click at [333, 523] on icon at bounding box center [330, 626] width 14 height 14
click at [336, 523] on div "Undo" at bounding box center [344, 626] width 54 height 21
click at [219, 523] on div "Shapes" at bounding box center [230, 626] width 30 height 9
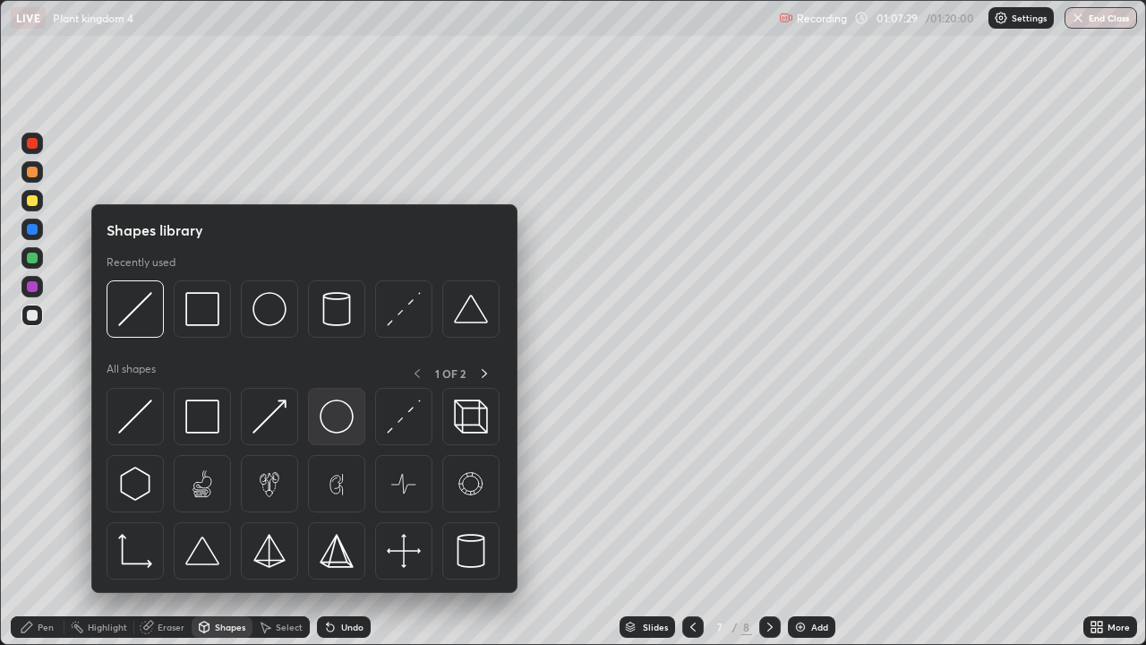
click at [325, 426] on img at bounding box center [337, 416] width 34 height 34
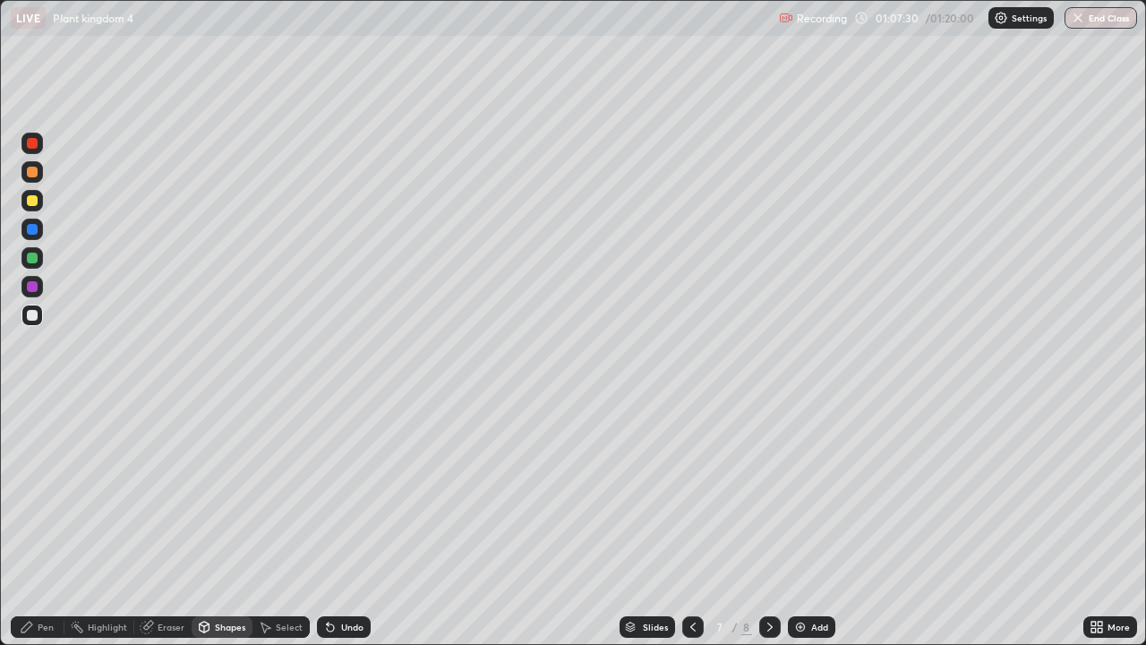
click at [45, 523] on div "Pen" at bounding box center [46, 626] width 16 height 9
click at [345, 523] on div "Undo" at bounding box center [344, 626] width 54 height 21
click at [223, 523] on div "Shapes" at bounding box center [222, 626] width 61 height 21
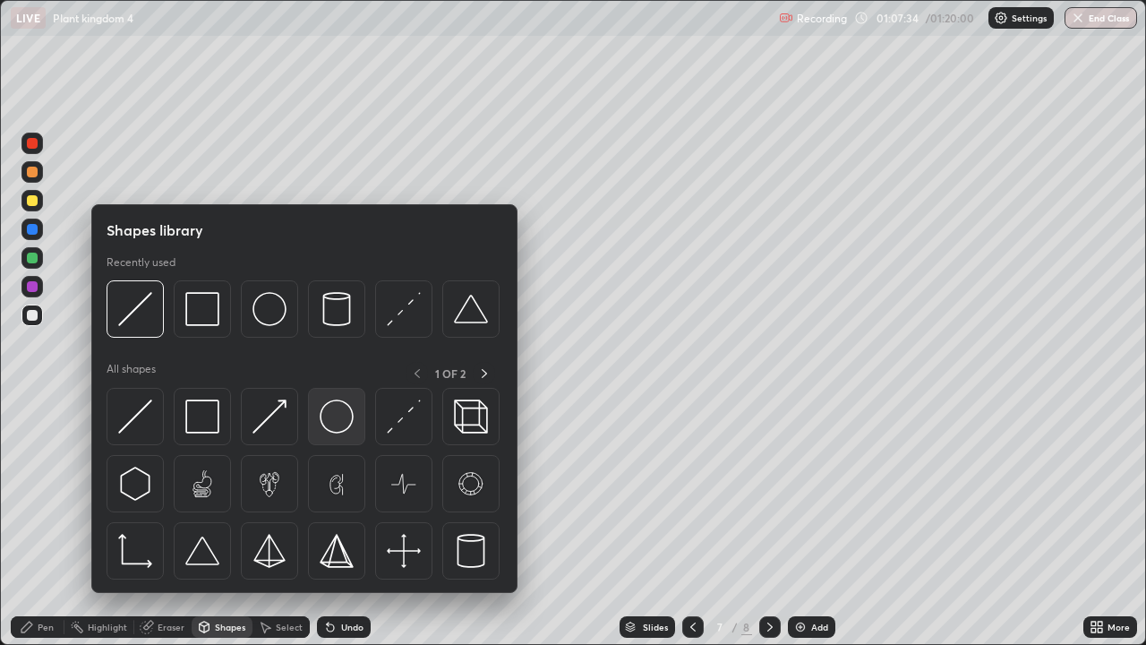
click at [319, 419] on div at bounding box center [336, 416] width 57 height 57
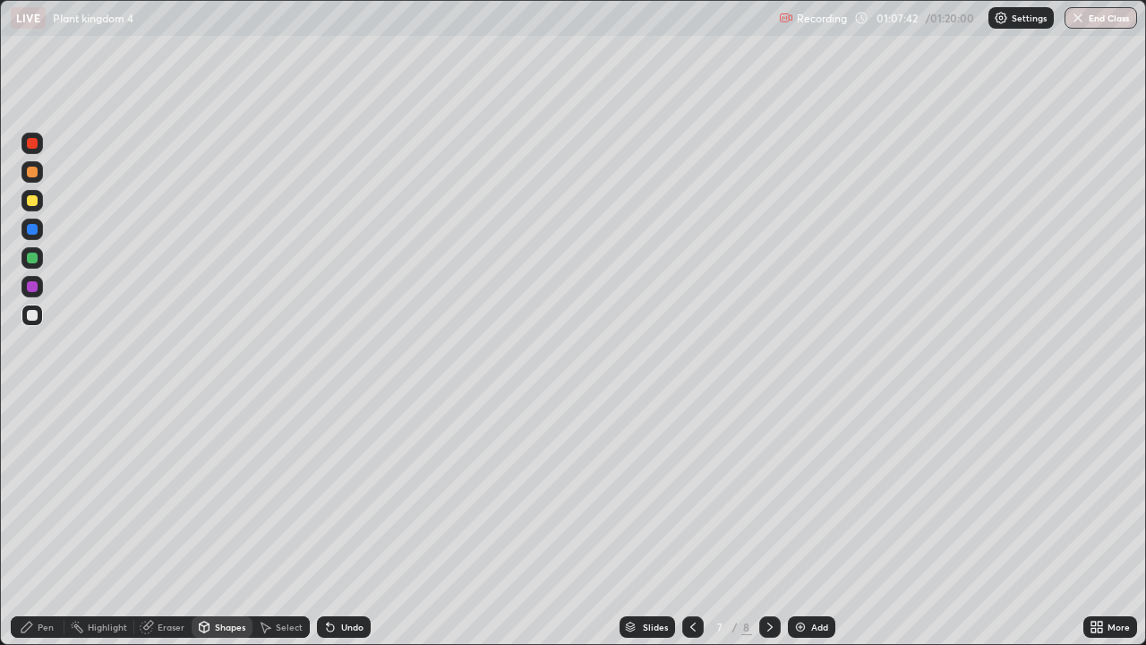
click at [51, 523] on div "Pen" at bounding box center [46, 626] width 16 height 9
click at [31, 437] on div at bounding box center [32, 436] width 7 height 7
click at [32, 465] on div at bounding box center [32, 465] width 11 height 11
click at [30, 287] on div at bounding box center [32, 286] width 11 height 11
click at [39, 313] on div at bounding box center [31, 314] width 21 height 21
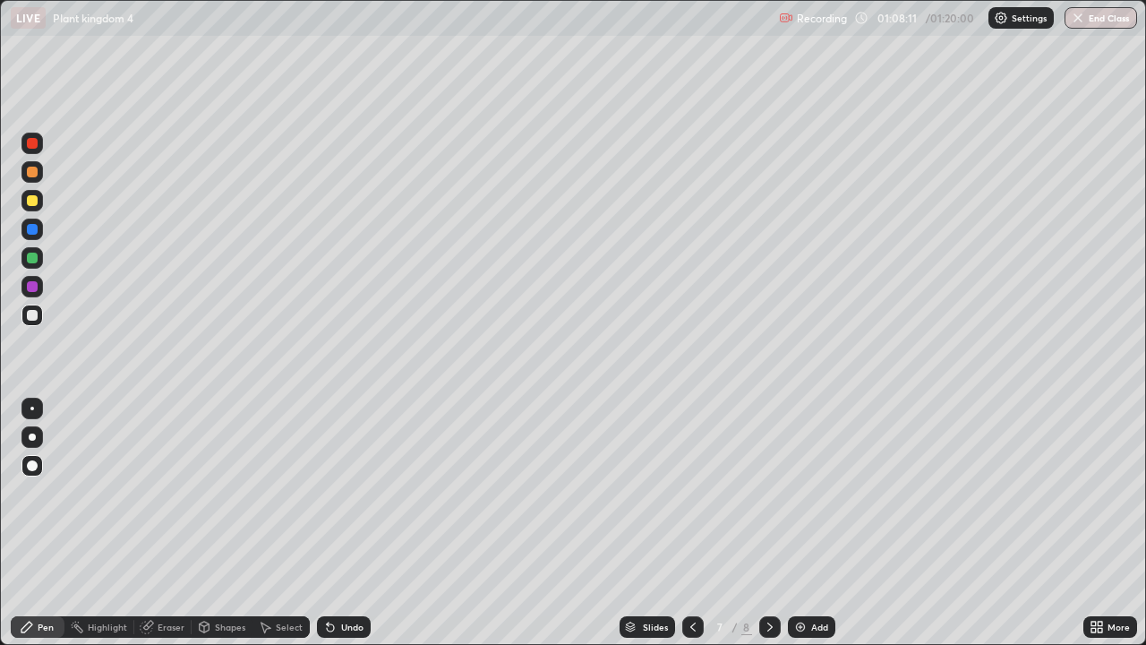
click at [32, 408] on div at bounding box center [32, 408] width 4 height 4
click at [34, 288] on div at bounding box center [32, 286] width 11 height 11
click at [31, 257] on div at bounding box center [32, 257] width 11 height 11
click at [25, 397] on div at bounding box center [31, 407] width 21 height 21
click at [29, 445] on div at bounding box center [31, 436] width 21 height 21
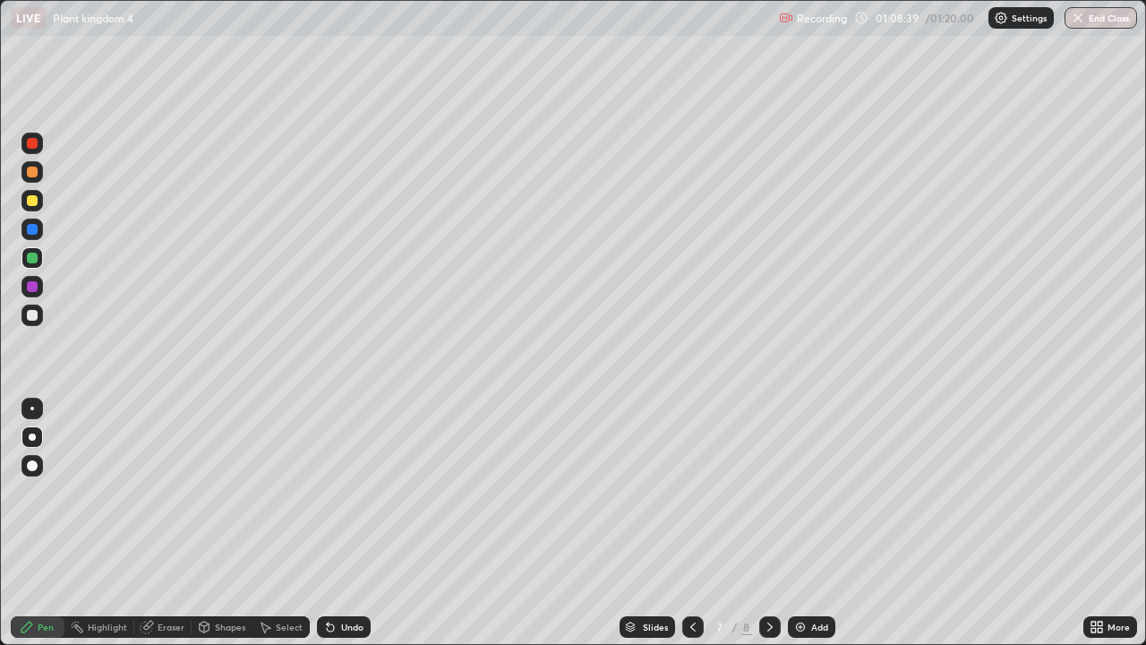
click at [25, 465] on div at bounding box center [31, 465] width 21 height 21
click at [32, 408] on div at bounding box center [32, 408] width 4 height 4
click at [34, 315] on div at bounding box center [32, 315] width 11 height 11
click at [350, 523] on div "Undo" at bounding box center [352, 626] width 22 height 9
click at [352, 523] on div "Undo" at bounding box center [352, 626] width 22 height 9
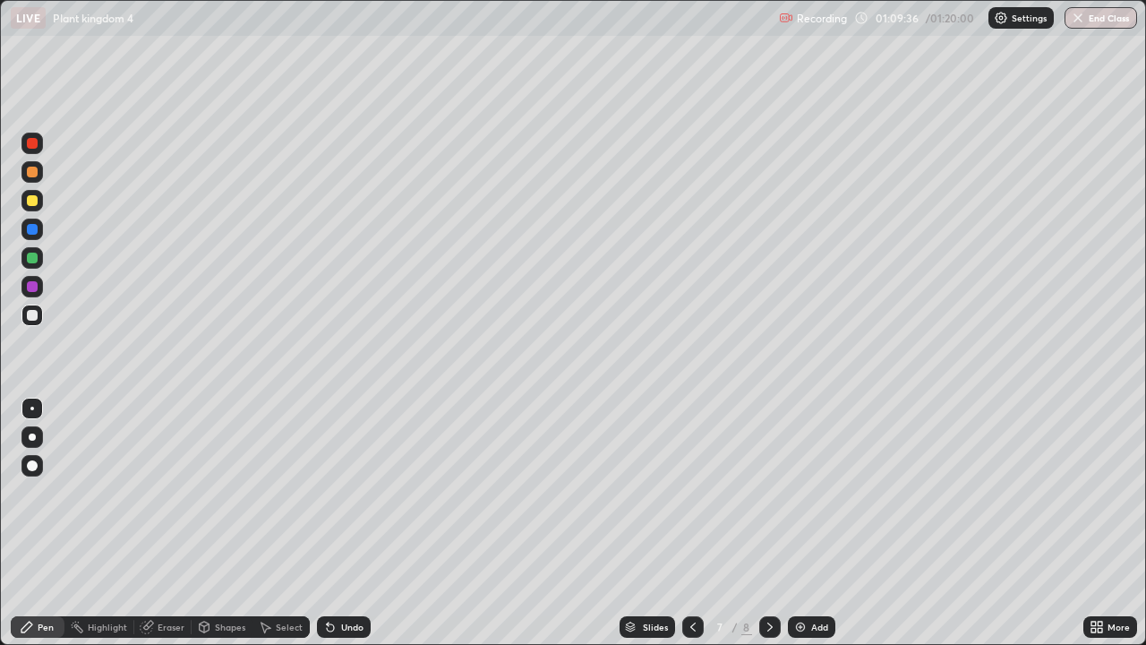
click at [354, 523] on div "Undo" at bounding box center [352, 626] width 22 height 9
click at [355, 523] on div "Undo" at bounding box center [352, 626] width 22 height 9
click at [332, 523] on div "Undo" at bounding box center [344, 626] width 54 height 21
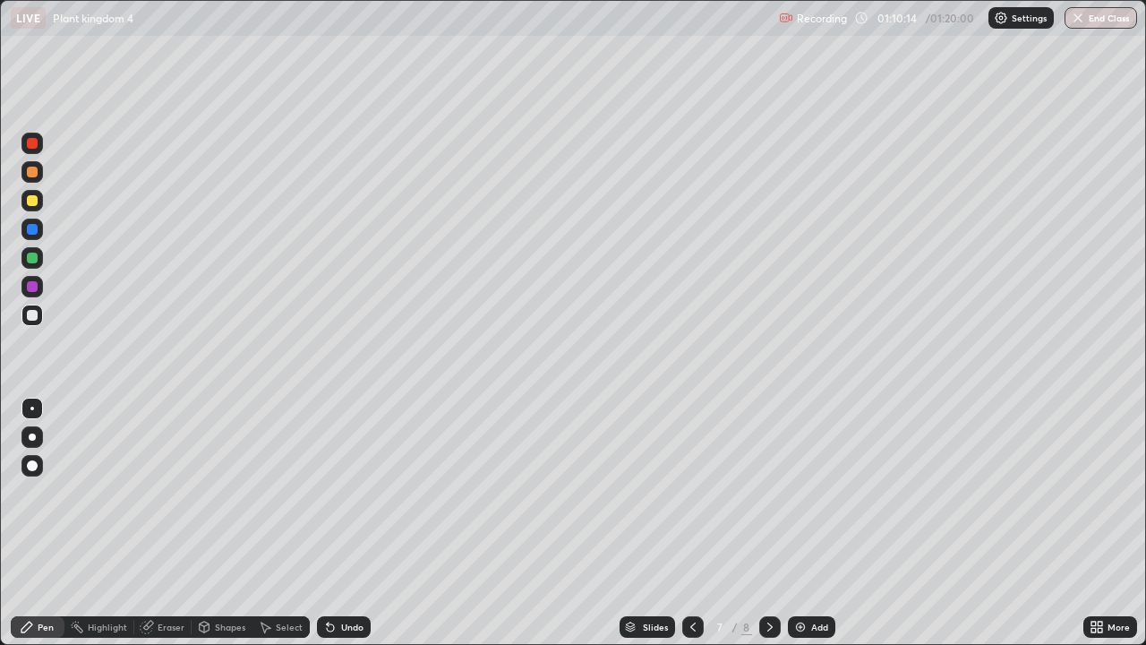
click at [31, 258] on div at bounding box center [32, 257] width 11 height 11
click at [335, 523] on icon at bounding box center [330, 626] width 14 height 14
click at [341, 523] on div "Undo" at bounding box center [352, 626] width 22 height 9
click at [328, 523] on icon at bounding box center [330, 627] width 7 height 7
click at [28, 286] on div at bounding box center [32, 286] width 11 height 11
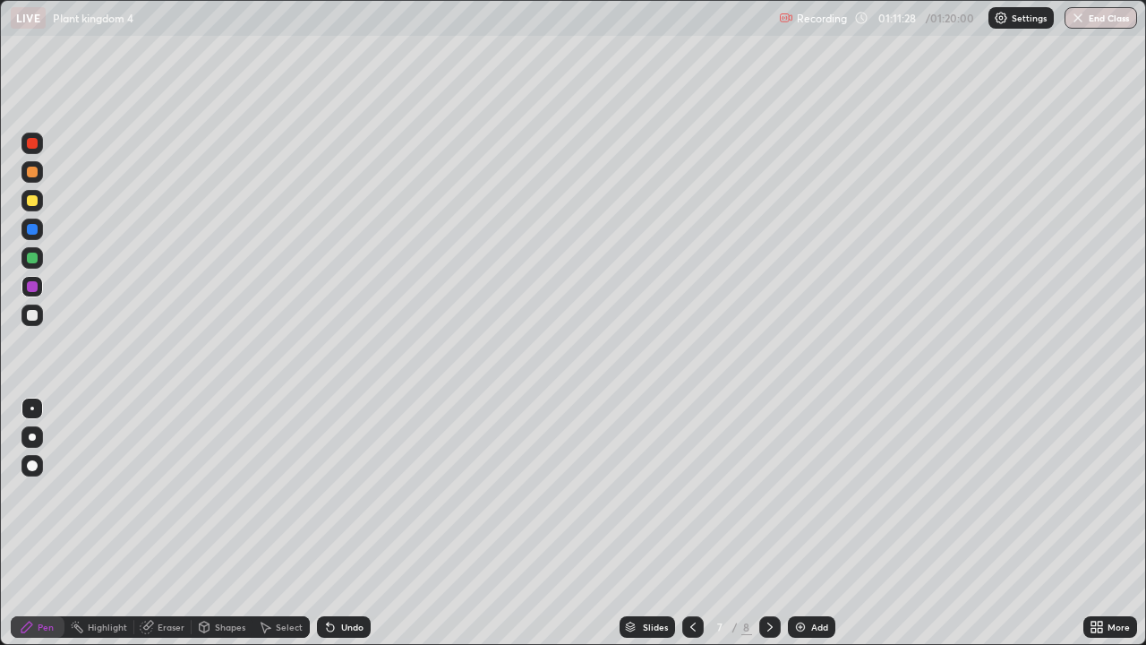
click at [30, 283] on div at bounding box center [32, 286] width 11 height 11
click at [30, 318] on div at bounding box center [32, 315] width 11 height 11
click at [342, 523] on div "Undo" at bounding box center [344, 626] width 54 height 21
click at [337, 523] on div "Undo" at bounding box center [344, 626] width 54 height 21
click at [341, 523] on div "Undo" at bounding box center [352, 626] width 22 height 9
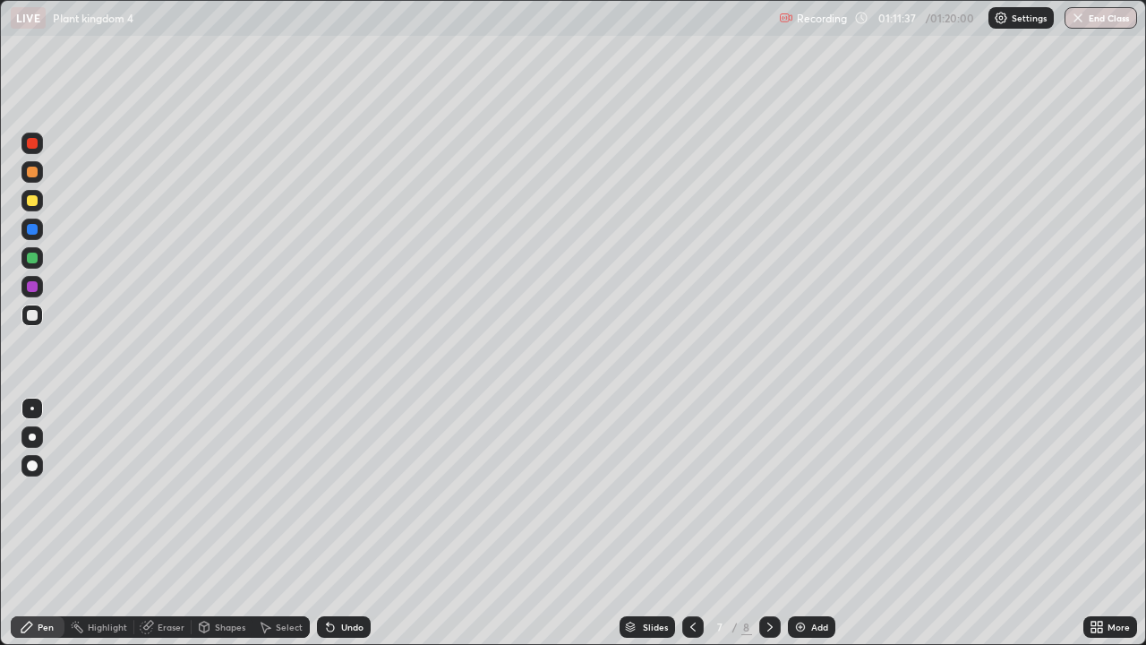
click at [341, 523] on div "Undo" at bounding box center [352, 626] width 22 height 9
click at [348, 523] on div "Undo" at bounding box center [352, 626] width 22 height 9
click at [342, 523] on div "Undo" at bounding box center [352, 626] width 22 height 9
click at [341, 523] on div "Undo" at bounding box center [352, 626] width 22 height 9
click at [337, 523] on div "Undo" at bounding box center [344, 626] width 54 height 21
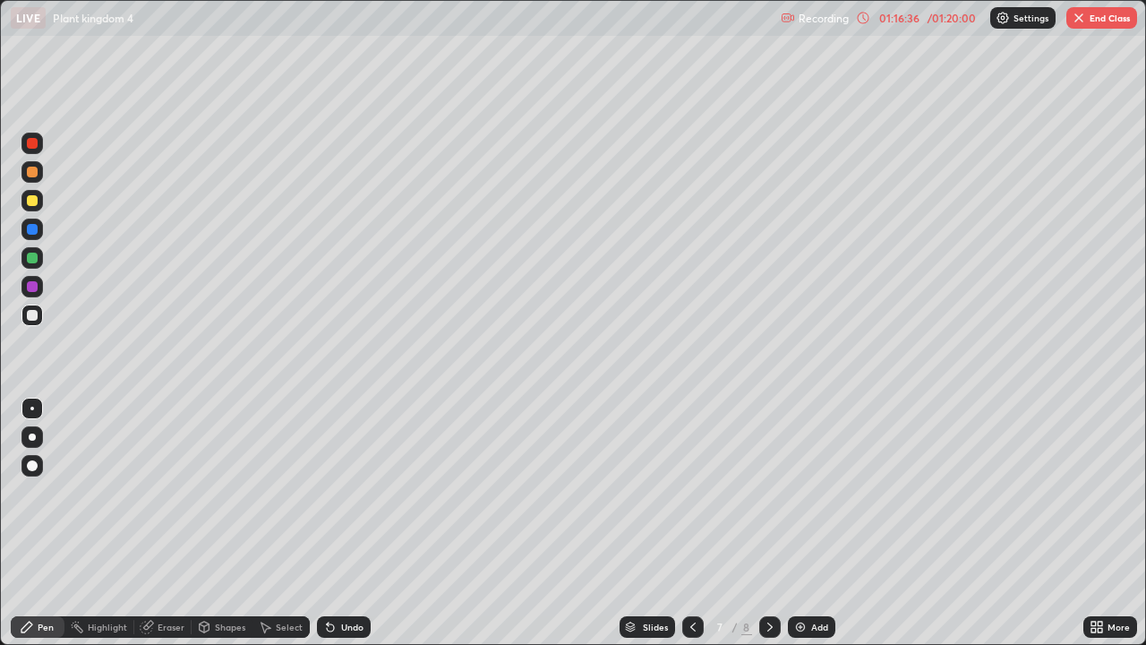
click at [1092, 25] on button "End Class" at bounding box center [1101, 17] width 71 height 21
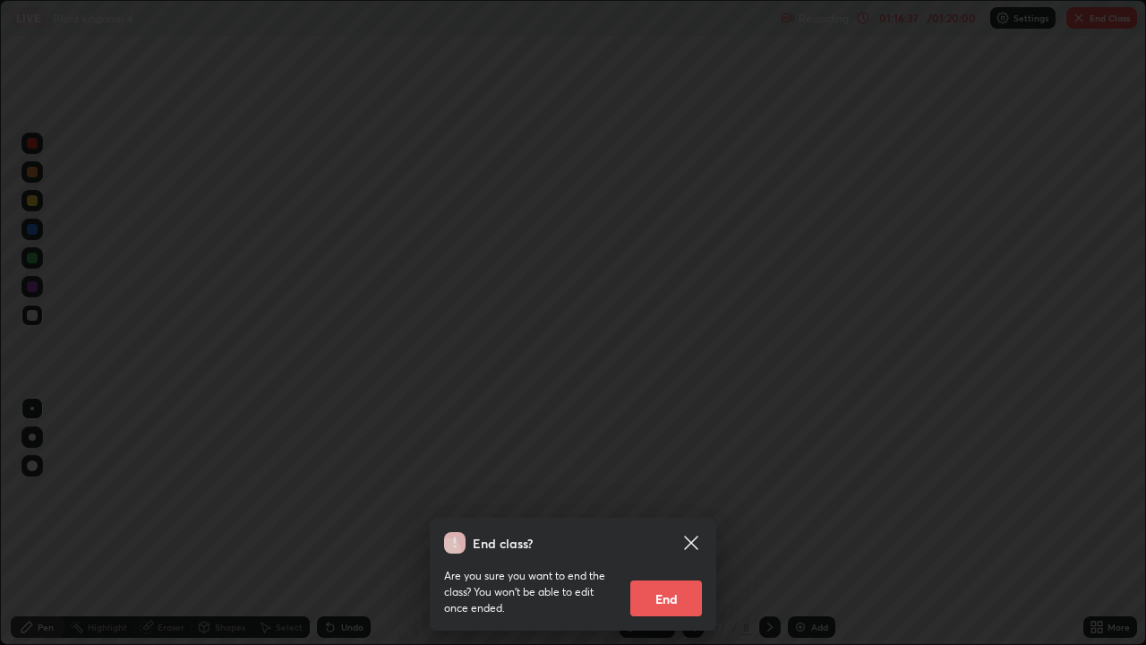
click at [664, 523] on button "End" at bounding box center [666, 598] width 72 height 36
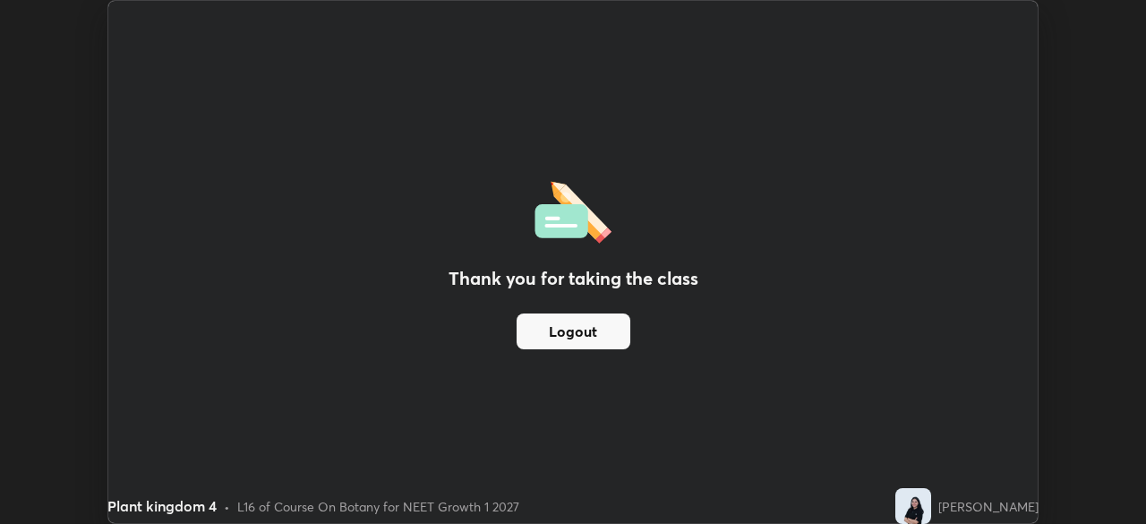
scroll to position [88994, 88371]
